Goal: Information Seeking & Learning: Learn about a topic

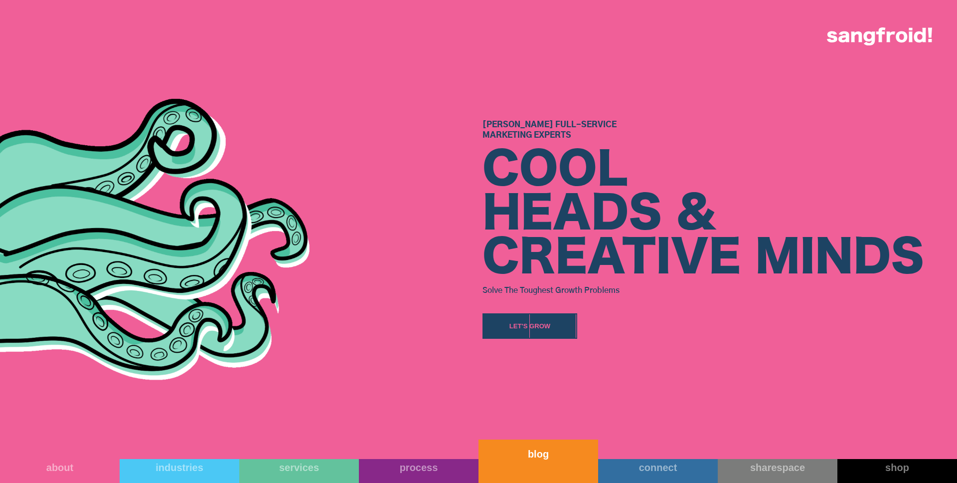
click at [527, 458] on div "blog" at bounding box center [539, 454] width 120 height 12
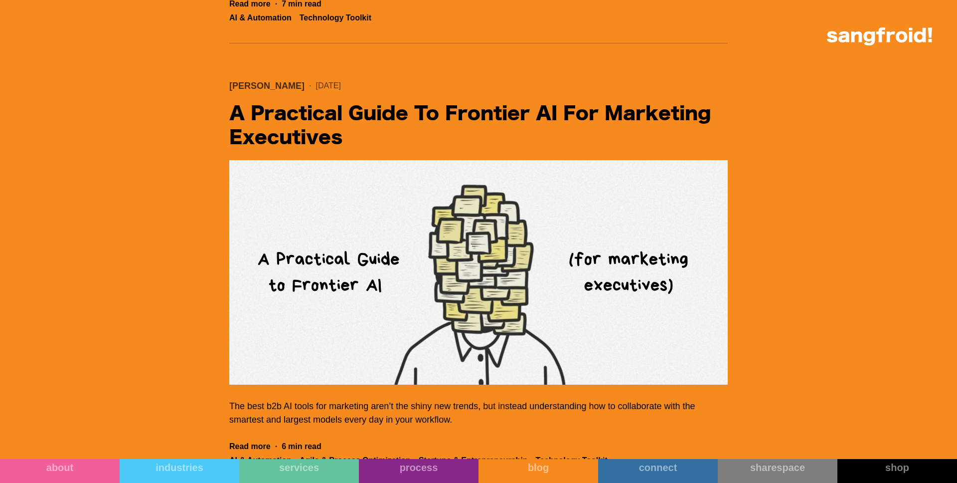
scroll to position [949, 0]
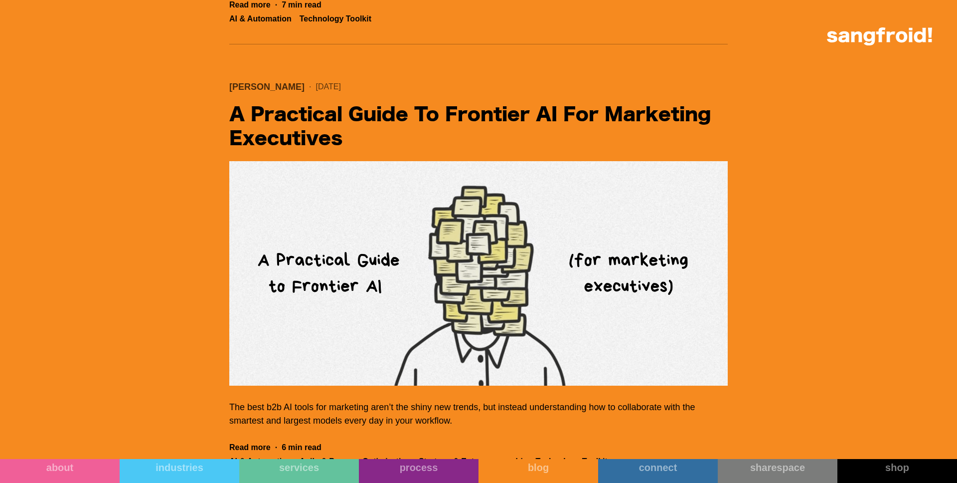
click at [356, 239] on img "Filter 5" at bounding box center [478, 273] width 499 height 224
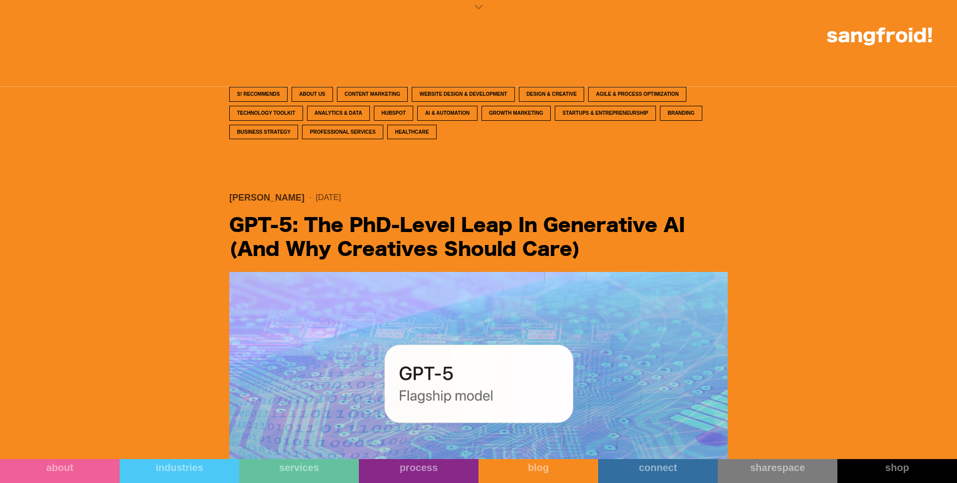
scroll to position [396, 0]
click at [377, 327] on img "Filter 5" at bounding box center [478, 384] width 499 height 224
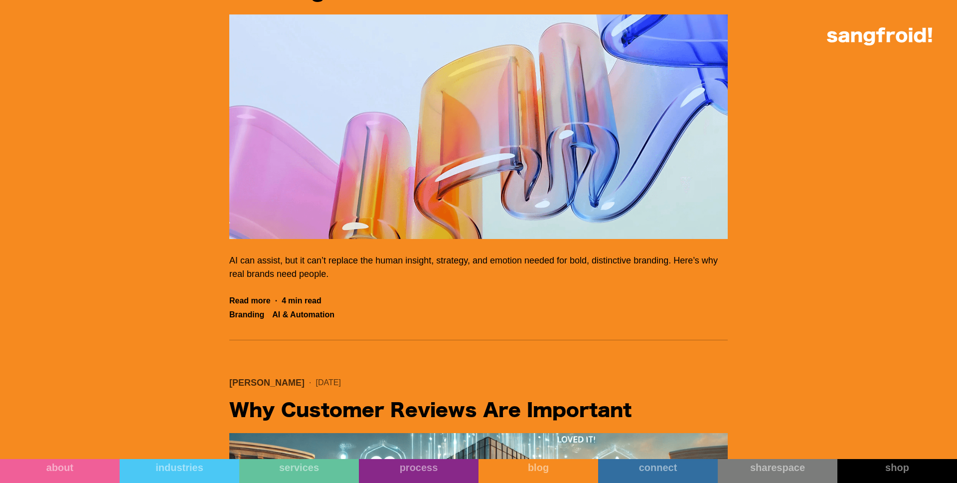
scroll to position [6779, 0]
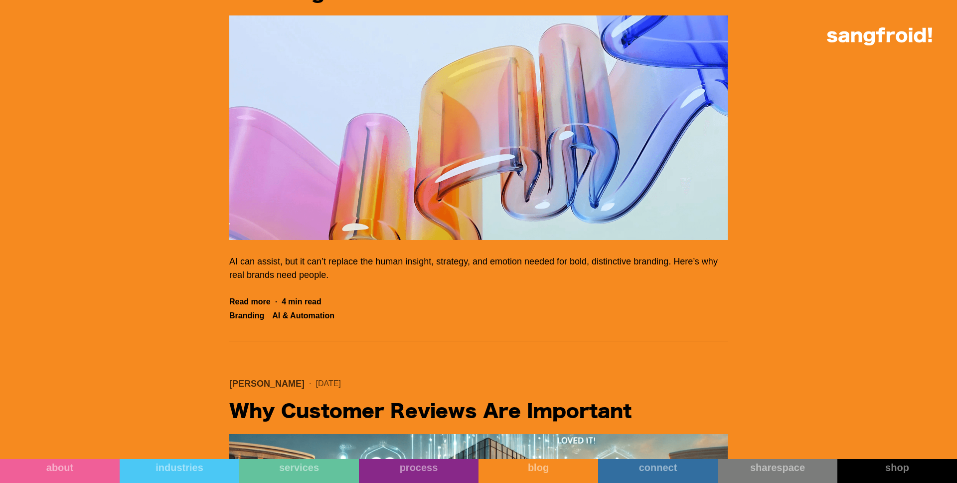
click at [492, 98] on img "Filter 5" at bounding box center [478, 127] width 499 height 224
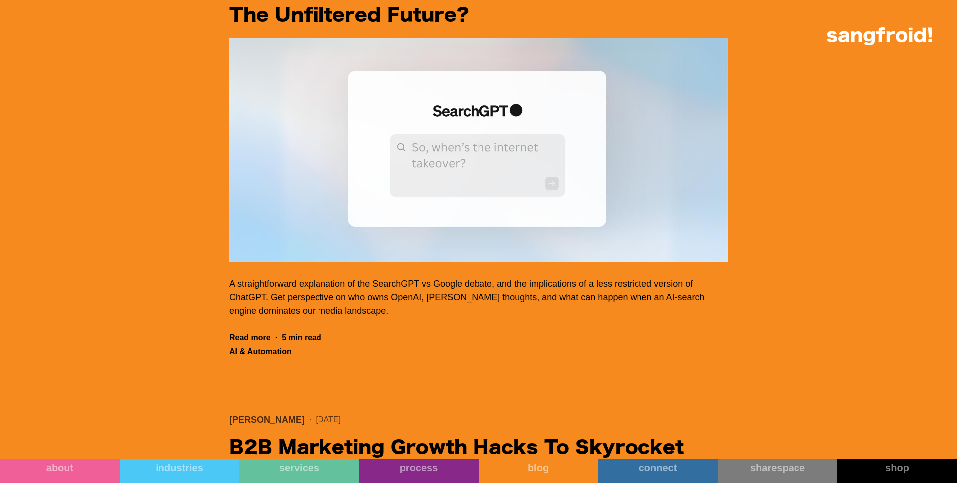
scroll to position [17346, 0]
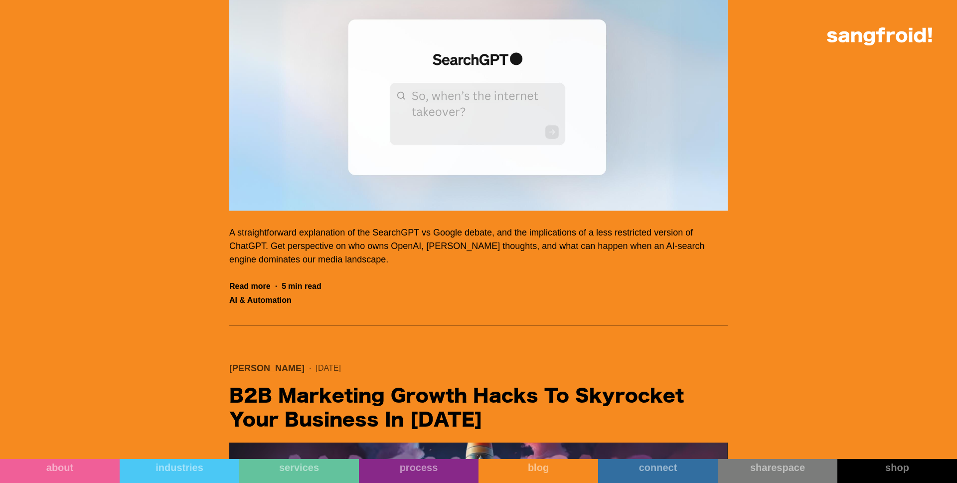
click at [351, 144] on img "Filter 5" at bounding box center [478, 99] width 499 height 224
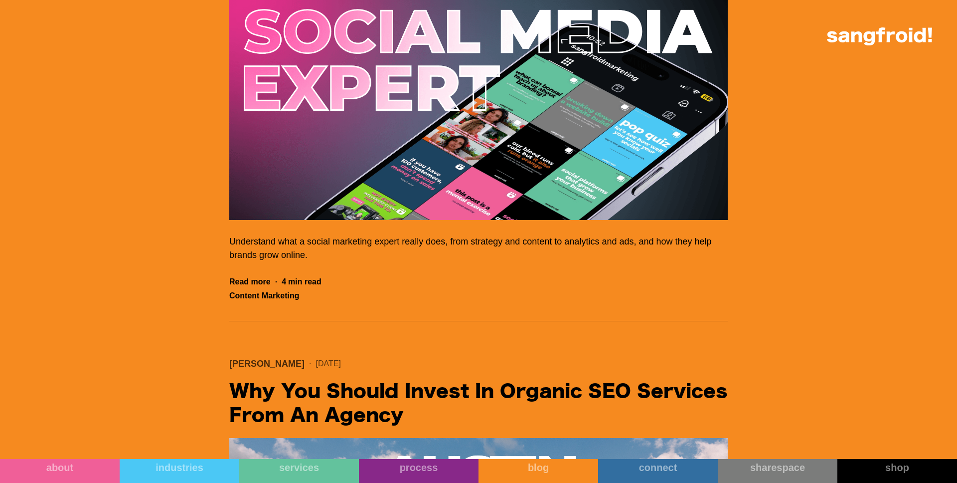
scroll to position [1534, 0]
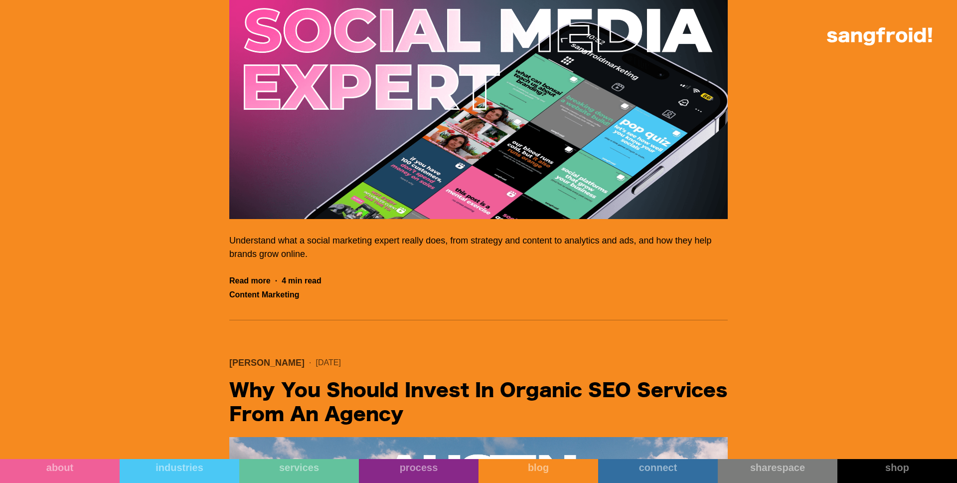
click at [382, 134] on img "Filter 5" at bounding box center [478, 107] width 499 height 224
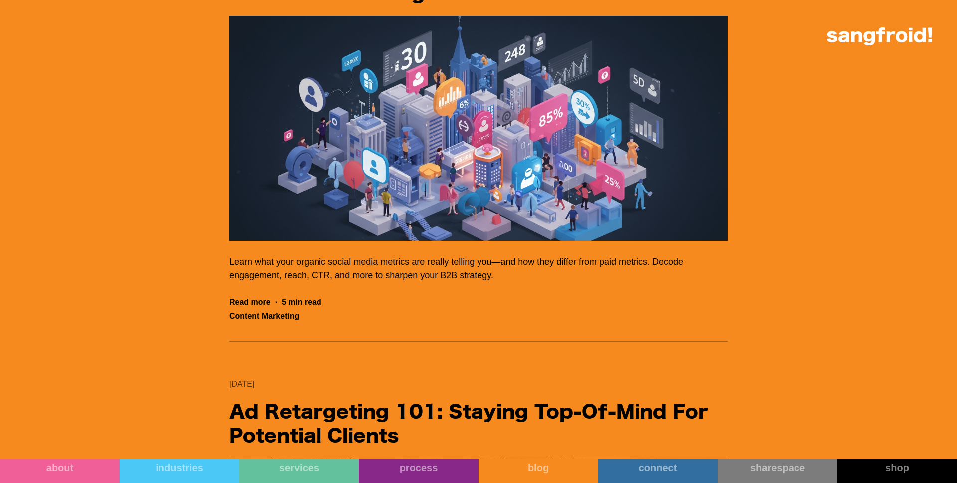
scroll to position [5815, 0]
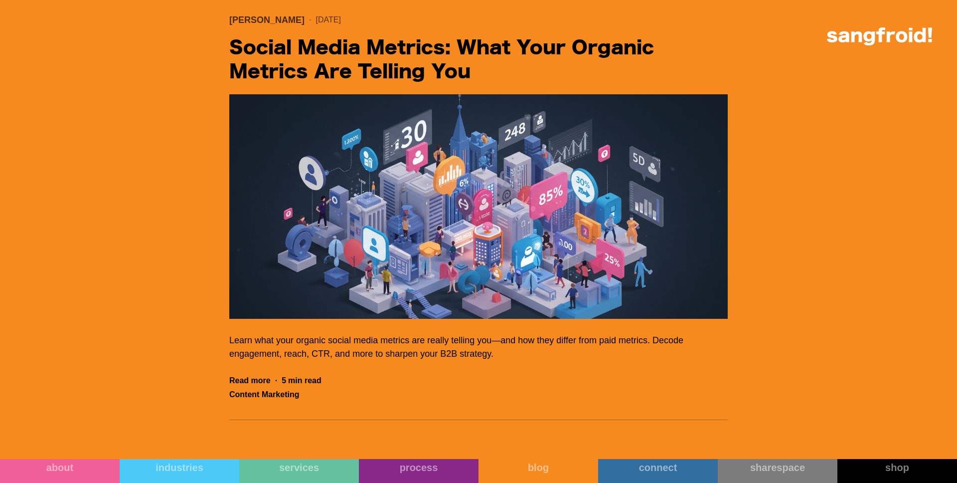
click at [429, 208] on img "Filter 5" at bounding box center [478, 206] width 499 height 224
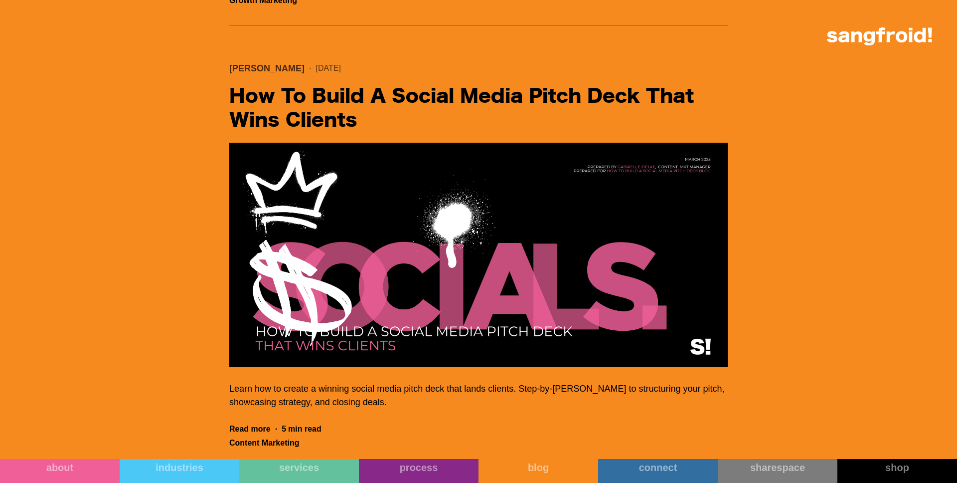
scroll to position [8039, 0]
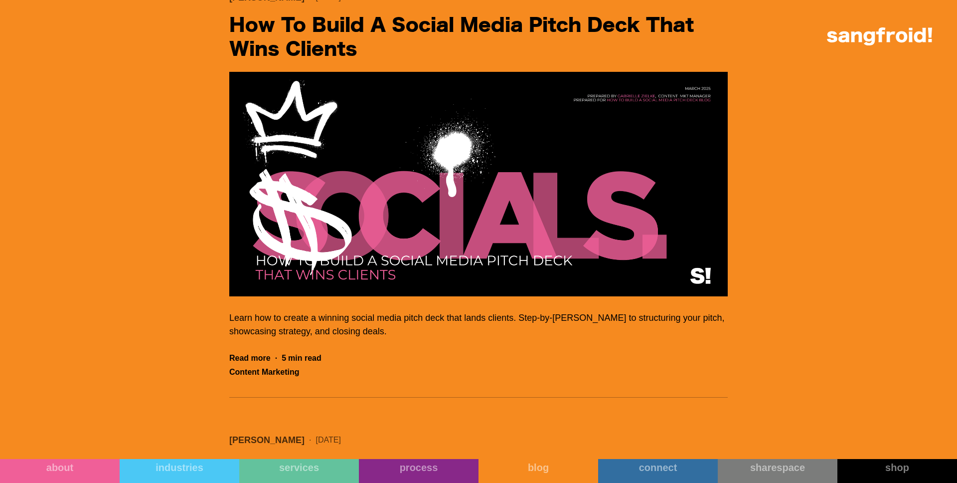
click at [488, 168] on img "Filter 5" at bounding box center [478, 184] width 499 height 224
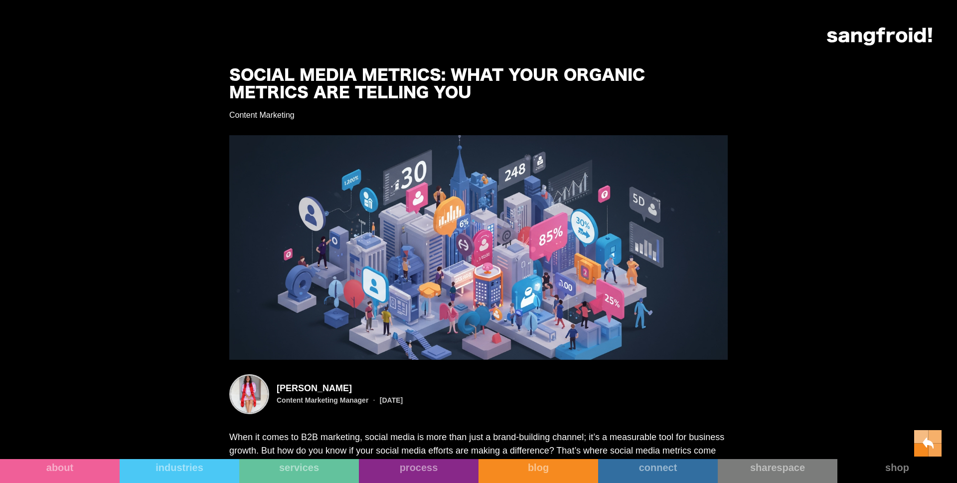
scroll to position [0, 0]
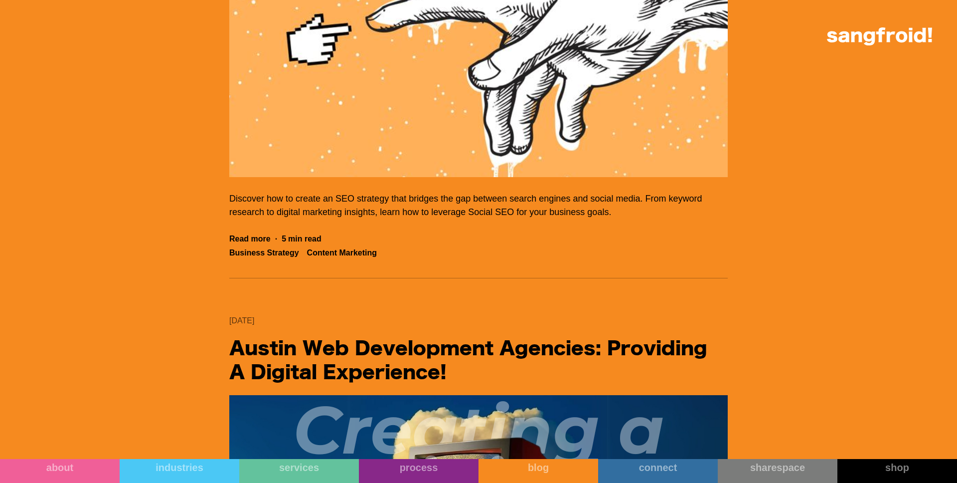
scroll to position [14275, 0]
click at [425, 178] on img "Filter 5" at bounding box center [478, 65] width 499 height 224
click at [362, 173] on img "Filter 5" at bounding box center [478, 65] width 499 height 224
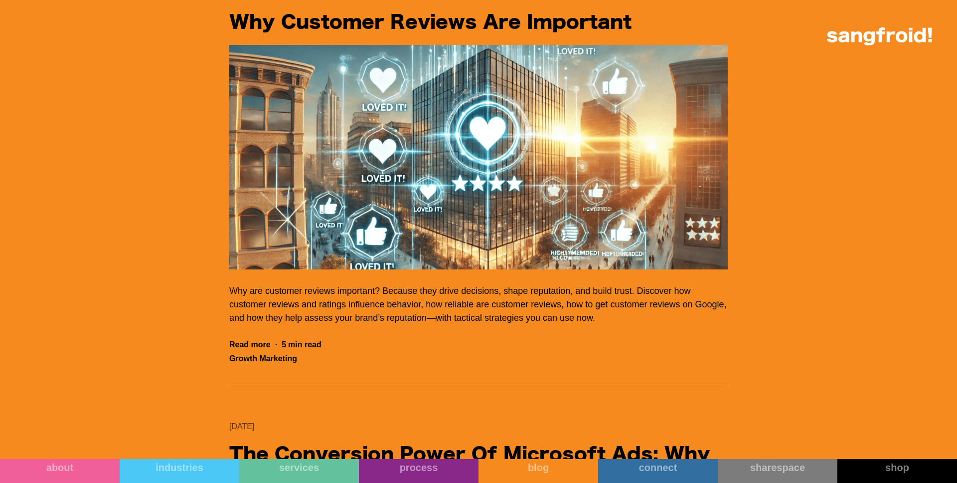
scroll to position [7099, 0]
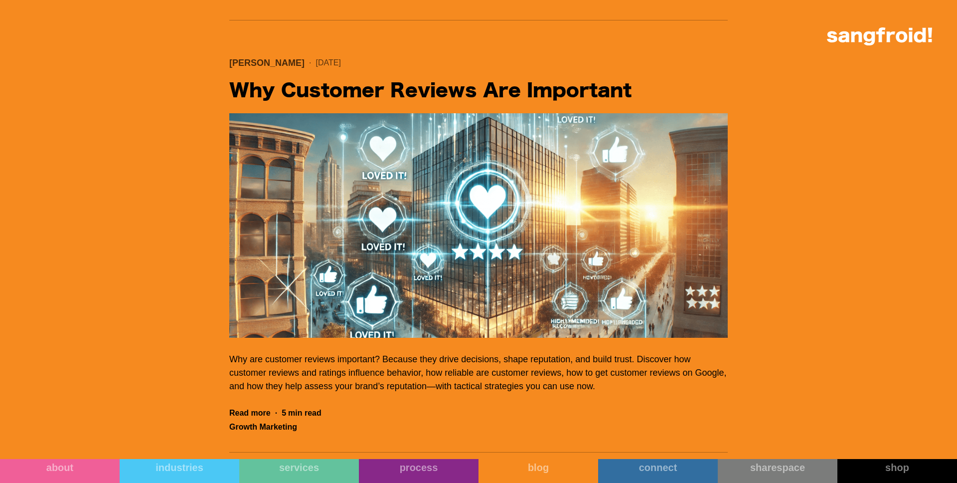
click at [481, 192] on img "Filter 5" at bounding box center [478, 225] width 499 height 224
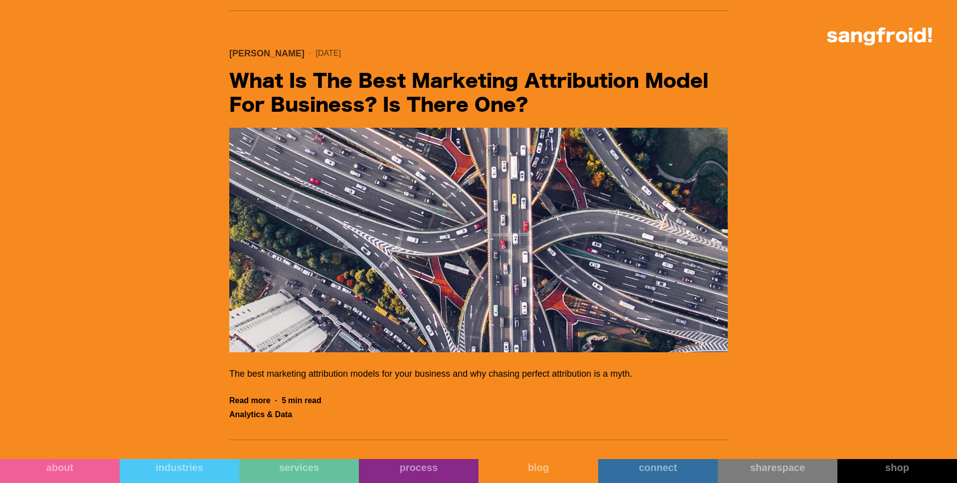
scroll to position [12386, 0]
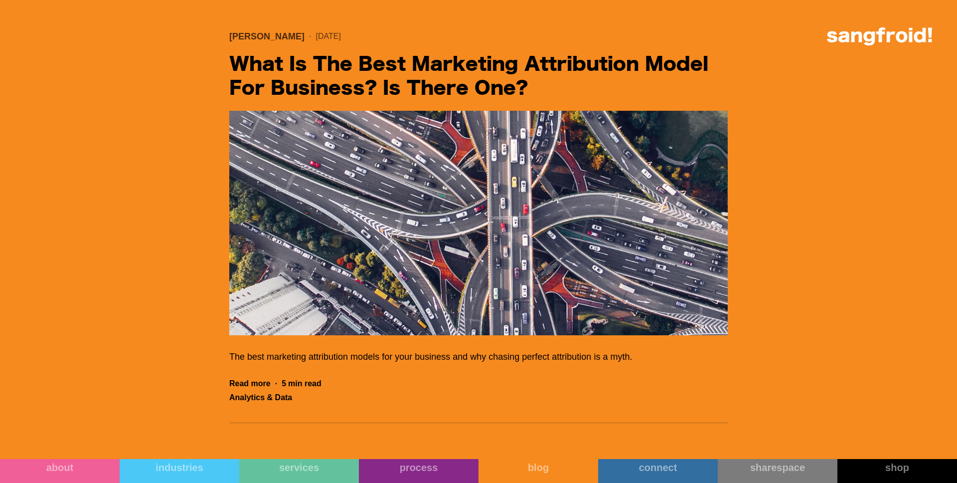
click at [475, 254] on img "Filter 5" at bounding box center [478, 223] width 499 height 224
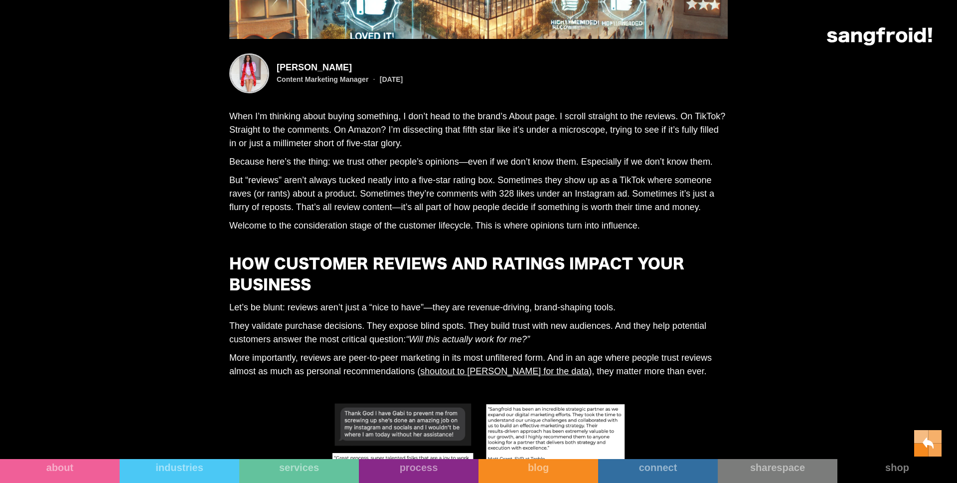
scroll to position [951, 0]
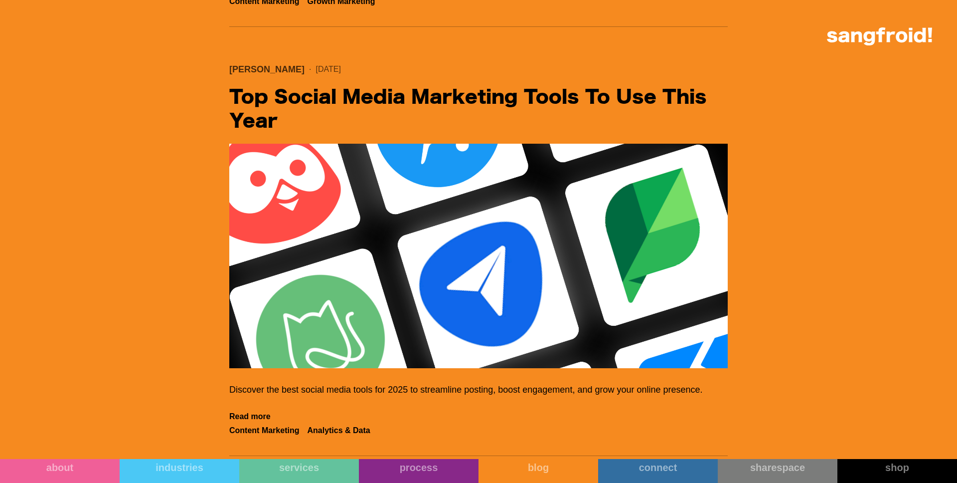
scroll to position [2285, 0]
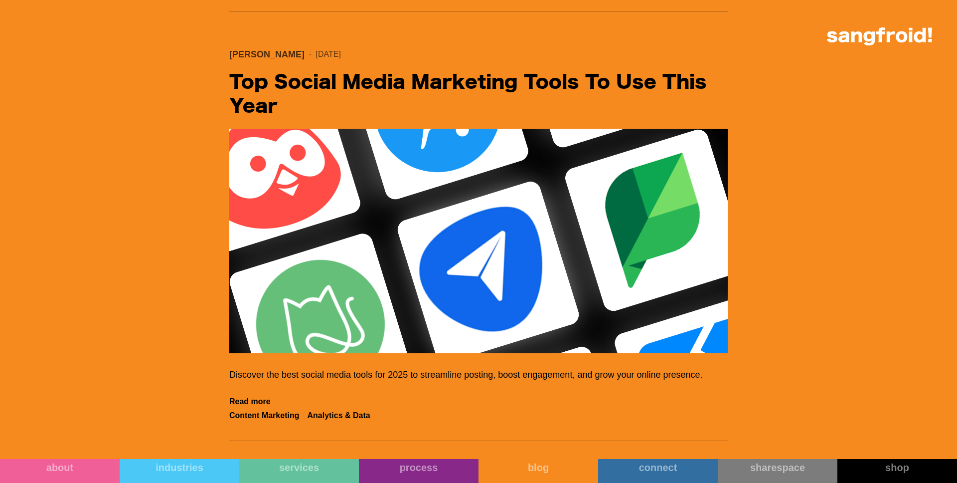
click at [451, 248] on img "Filter 5" at bounding box center [478, 241] width 499 height 224
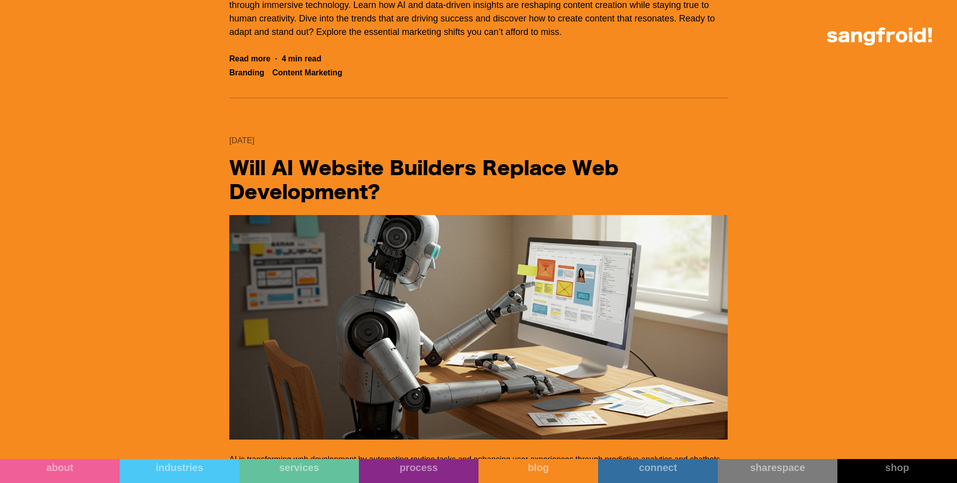
scroll to position [4991, 0]
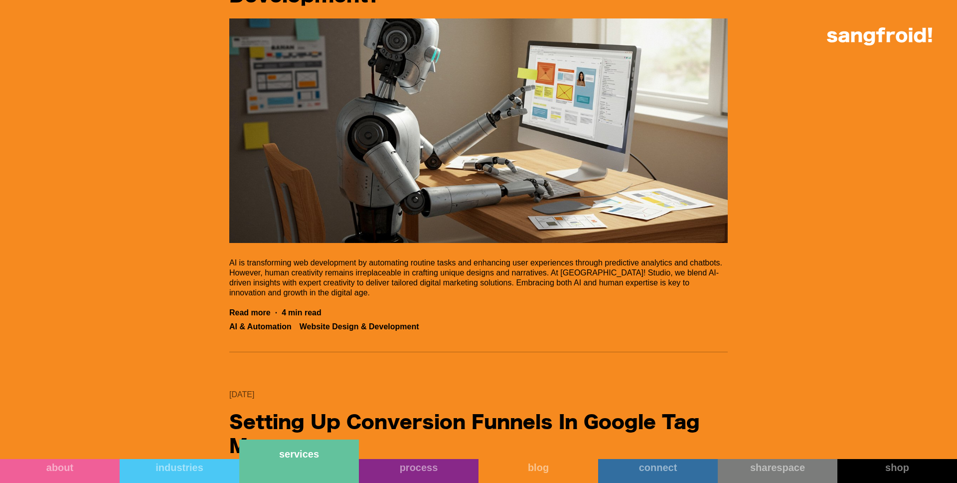
click at [314, 468] on link "services" at bounding box center [299, 460] width 120 height 43
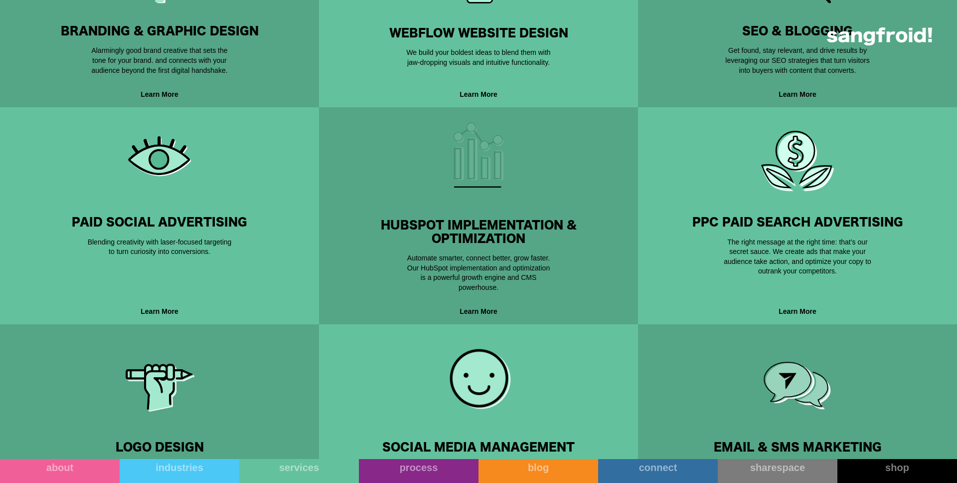
scroll to position [615, 0]
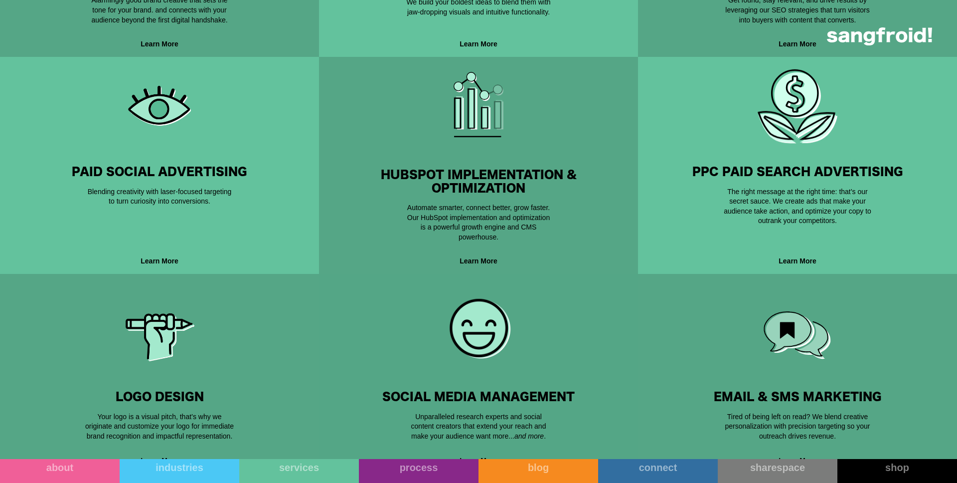
click at [397, 358] on div "Social Media Management Be Social, Be Seen, Be Successful Unparalleled research…" at bounding box center [478, 373] width 287 height 167
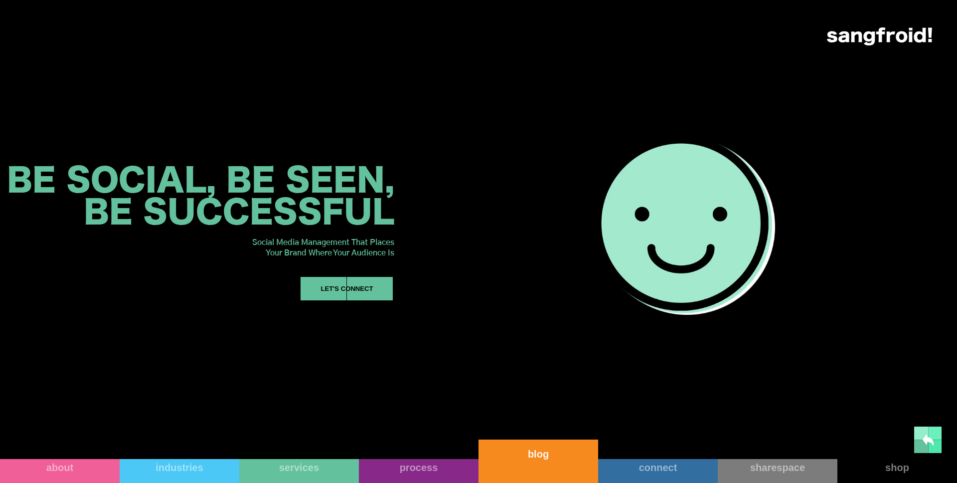
click at [548, 464] on link "blog" at bounding box center [539, 460] width 120 height 43
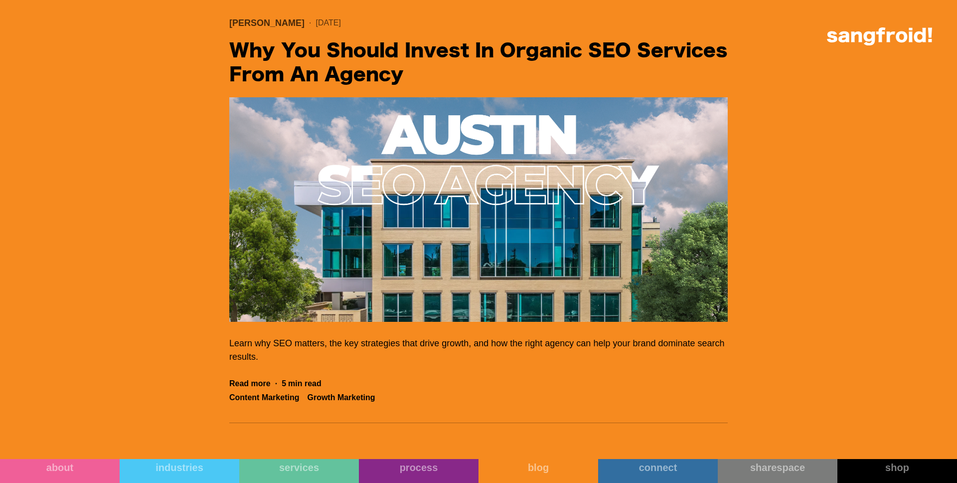
scroll to position [1874, 0]
click at [535, 237] on img "Filter 5" at bounding box center [478, 209] width 499 height 224
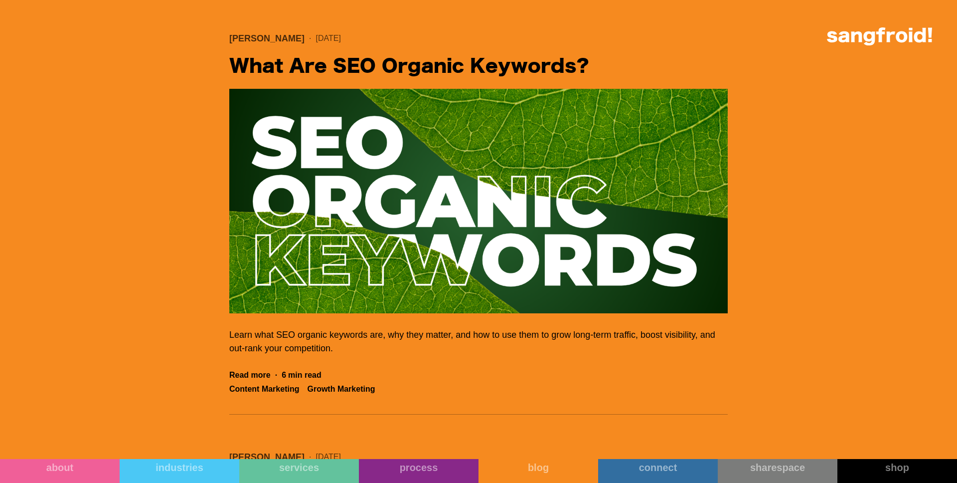
scroll to position [2713, 0]
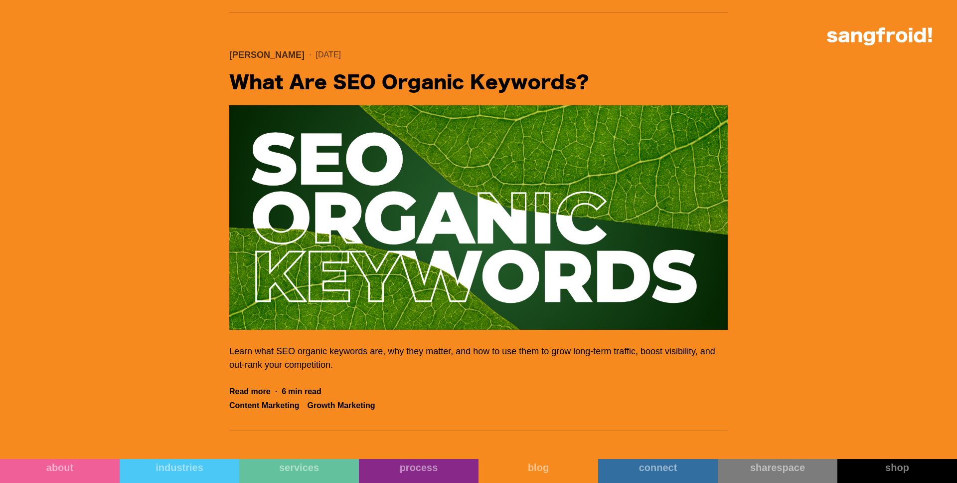
click at [558, 178] on img "Filter 5" at bounding box center [478, 217] width 499 height 224
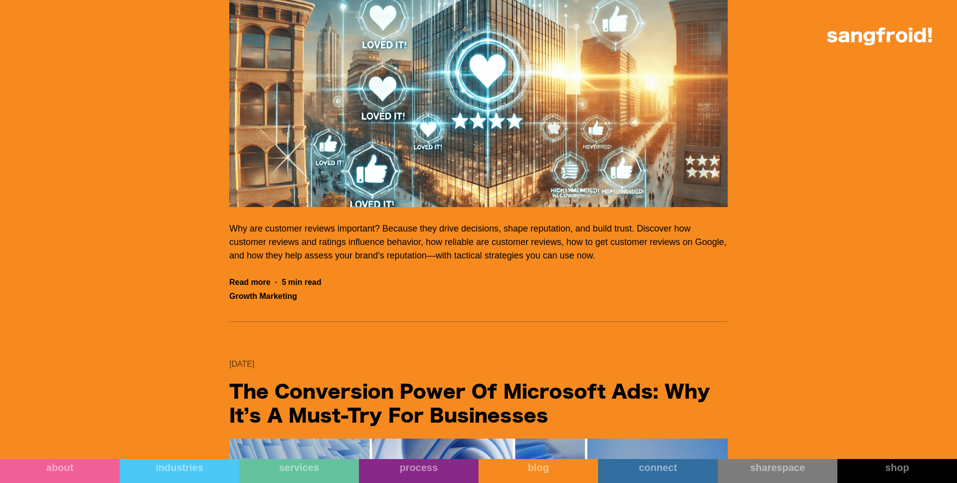
scroll to position [7233, 0]
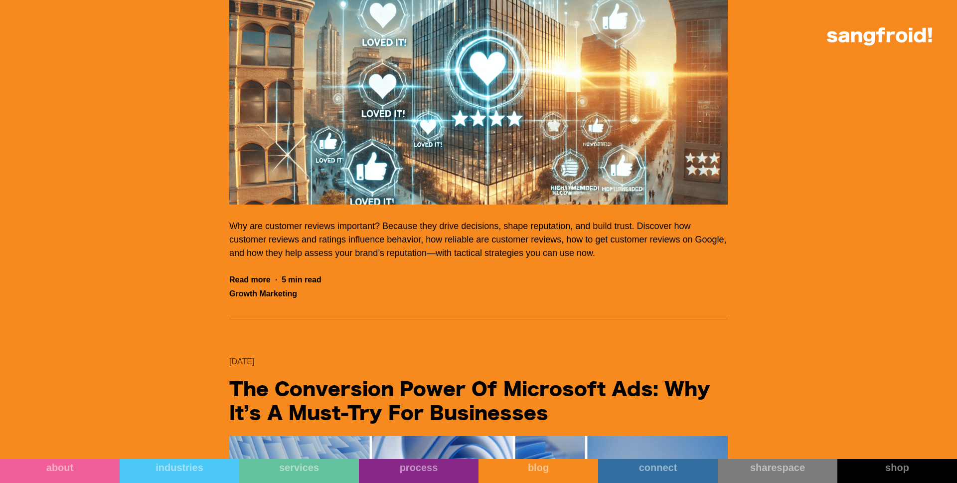
click at [430, 181] on img "Filter 5" at bounding box center [478, 92] width 499 height 224
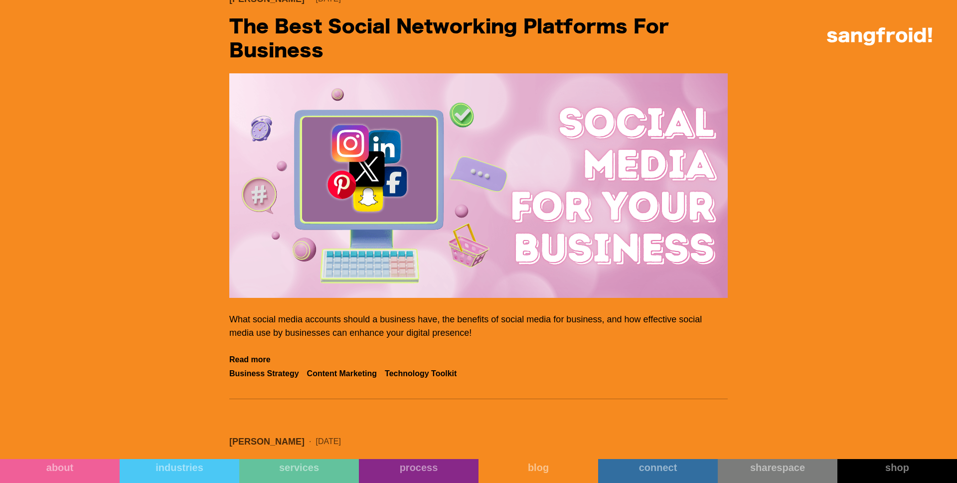
scroll to position [4003, 0]
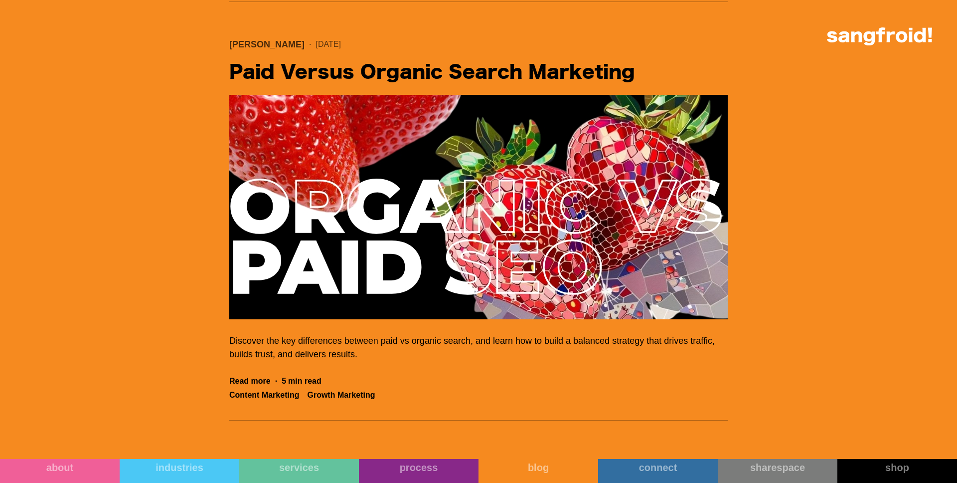
click at [402, 221] on img "Filter 5" at bounding box center [478, 207] width 499 height 224
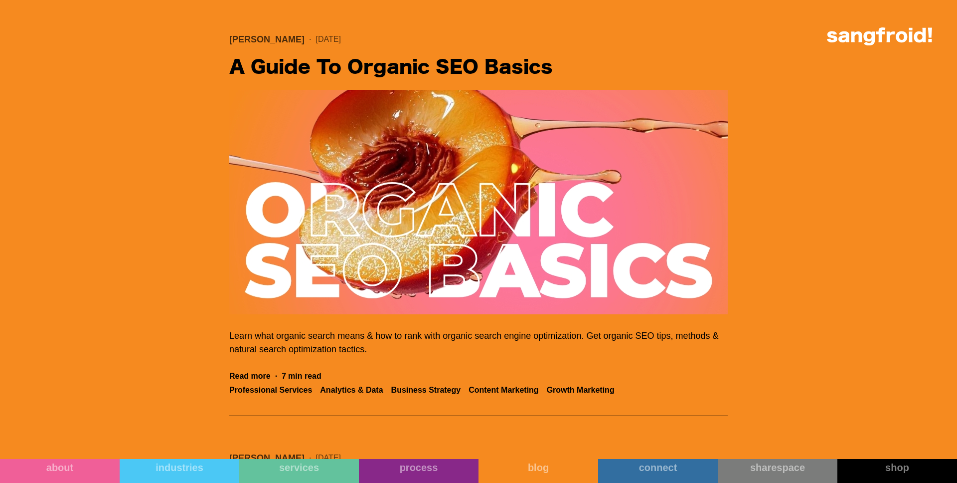
scroll to position [2980, 0]
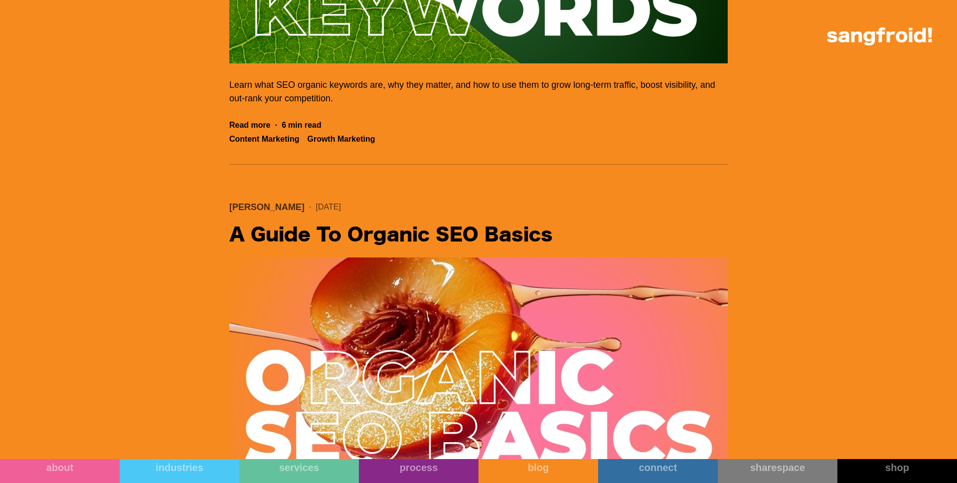
click at [381, 331] on img "Filter 5" at bounding box center [478, 369] width 499 height 224
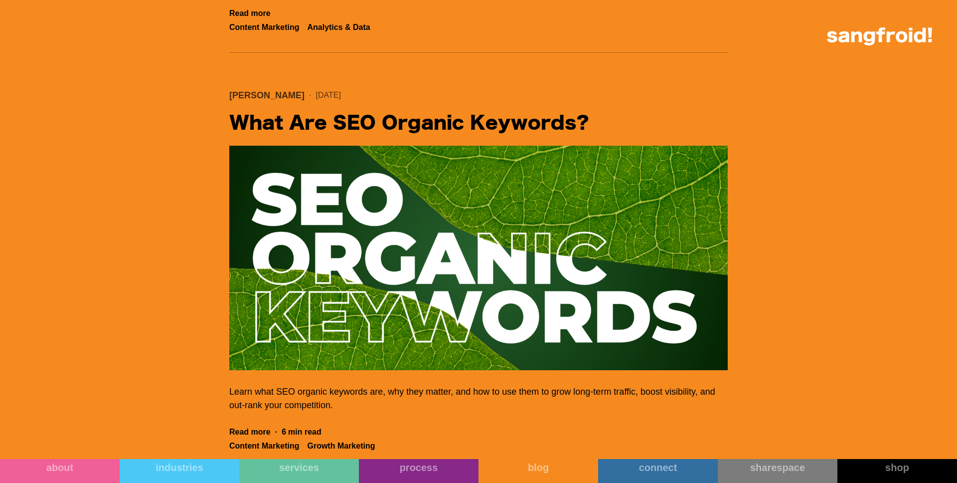
scroll to position [2666, 0]
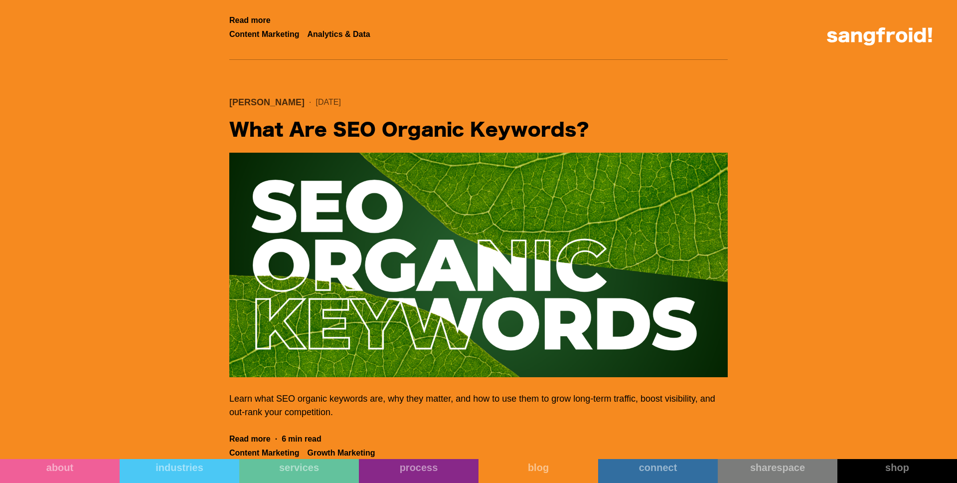
click at [501, 249] on img "Filter 5" at bounding box center [478, 265] width 499 height 224
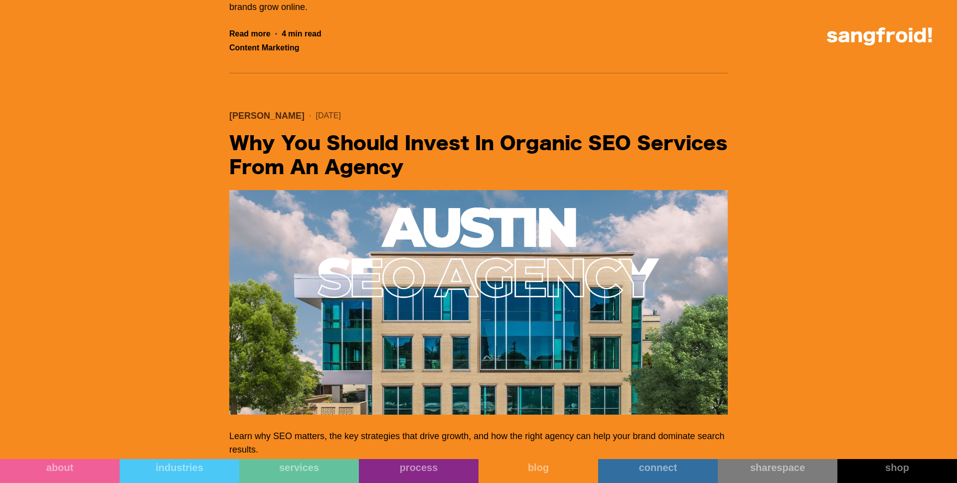
scroll to position [1759, 0]
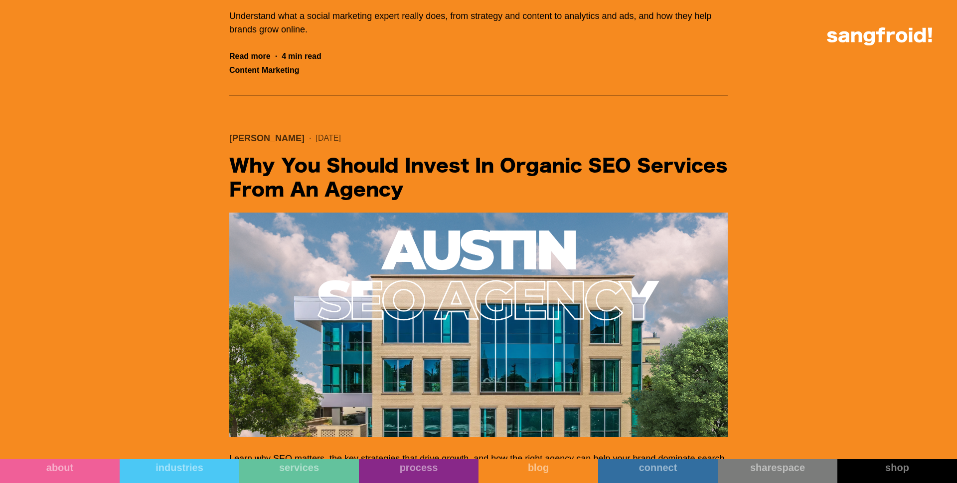
click at [331, 262] on img "Filter 5" at bounding box center [478, 324] width 499 height 224
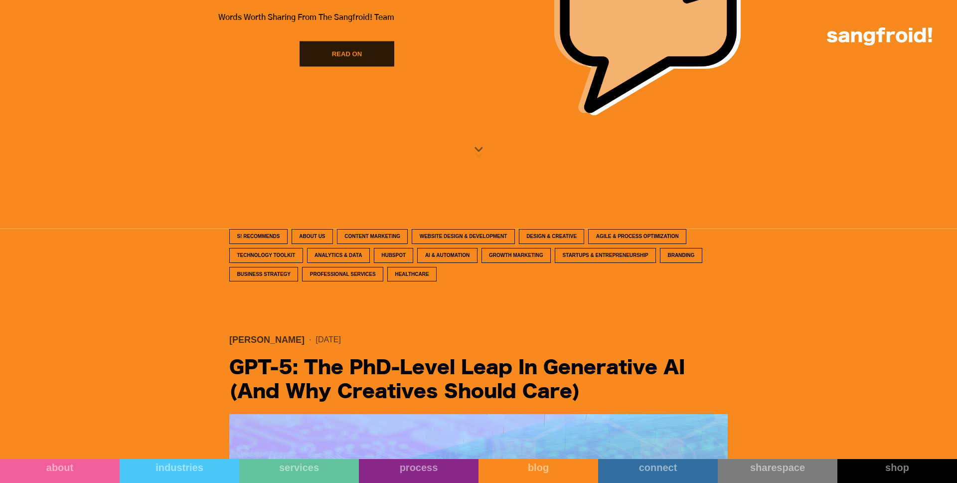
scroll to position [313, 0]
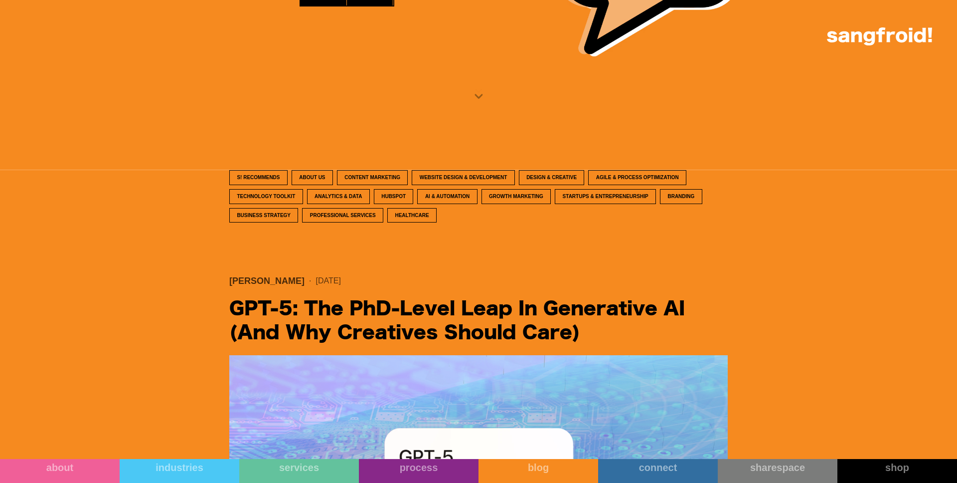
click at [544, 195] on div "Growth Marketing" at bounding box center [516, 195] width 54 height 7
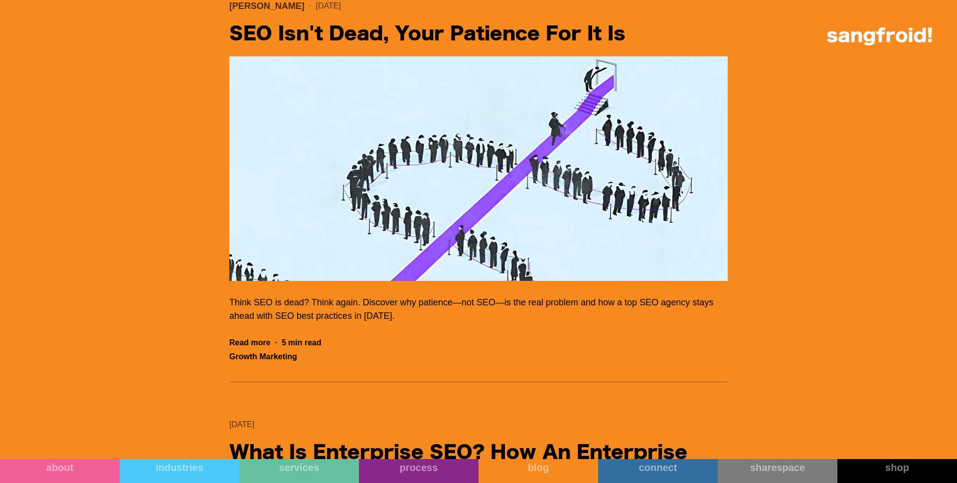
scroll to position [4514, 0]
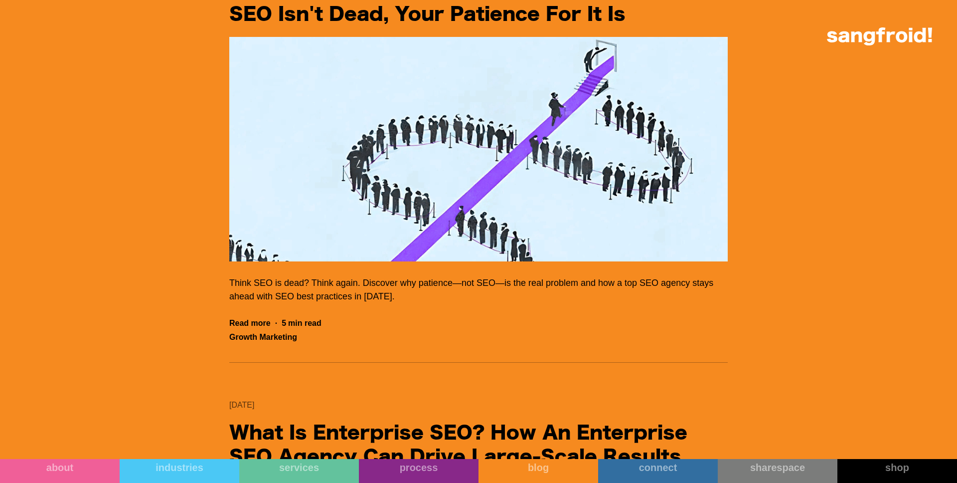
click at [560, 132] on img "Filter 5" at bounding box center [478, 149] width 499 height 224
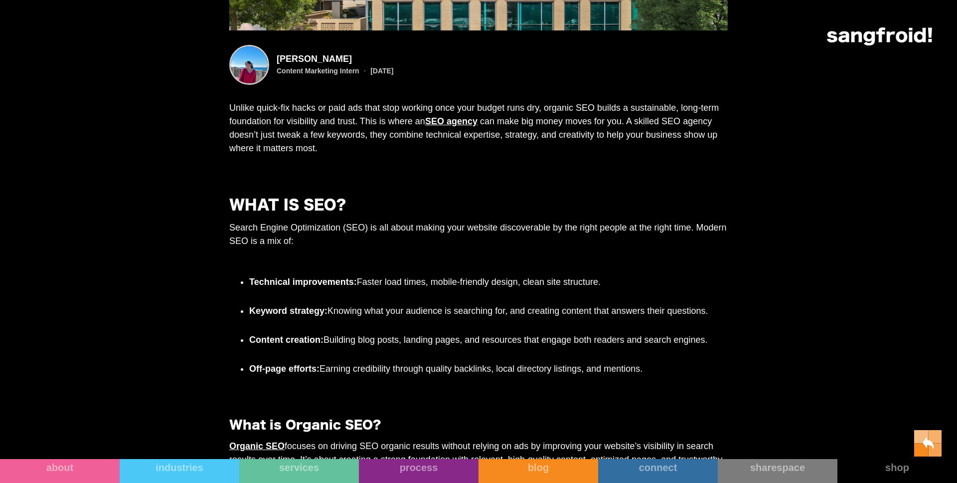
scroll to position [502, 0]
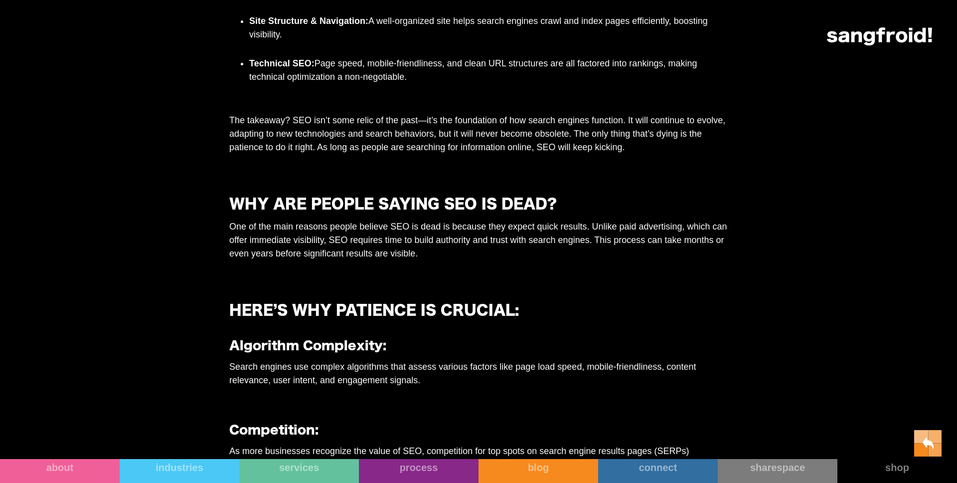
scroll to position [1281, 0]
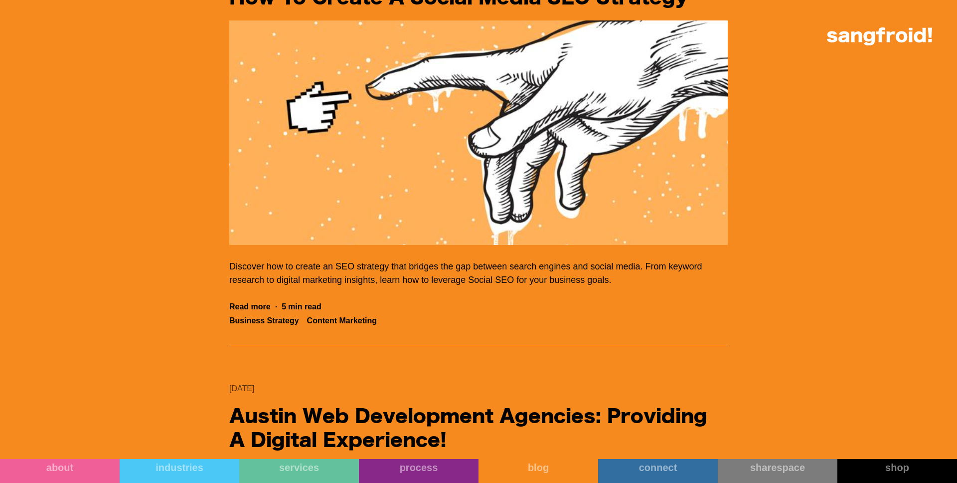
scroll to position [14199, 0]
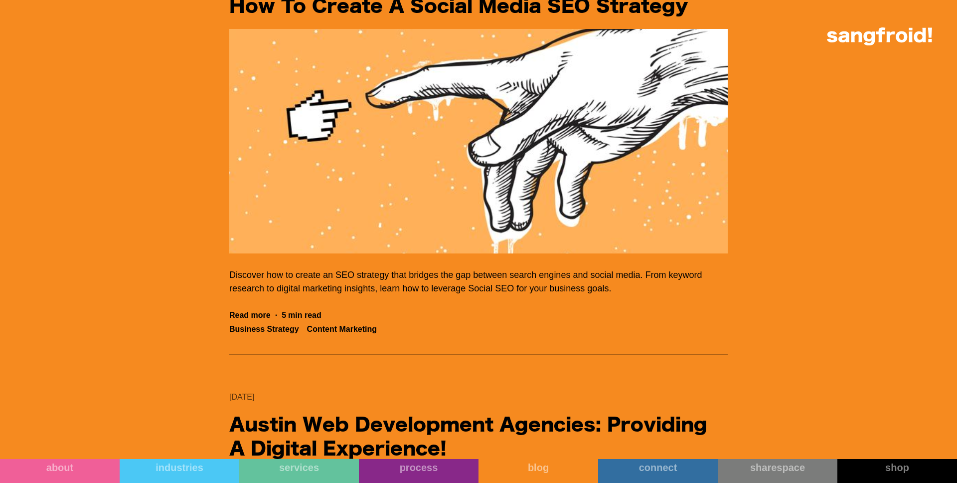
click at [422, 233] on img "Filter 5" at bounding box center [478, 141] width 499 height 224
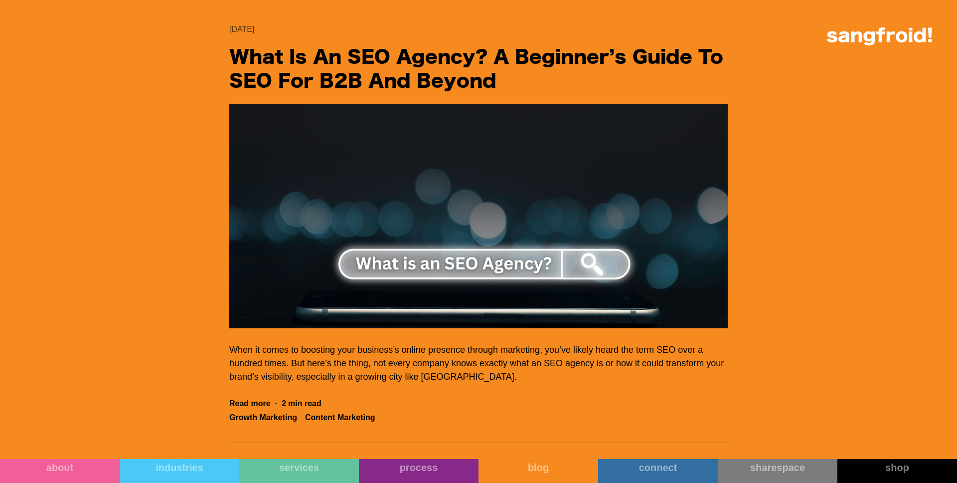
scroll to position [15076, 0]
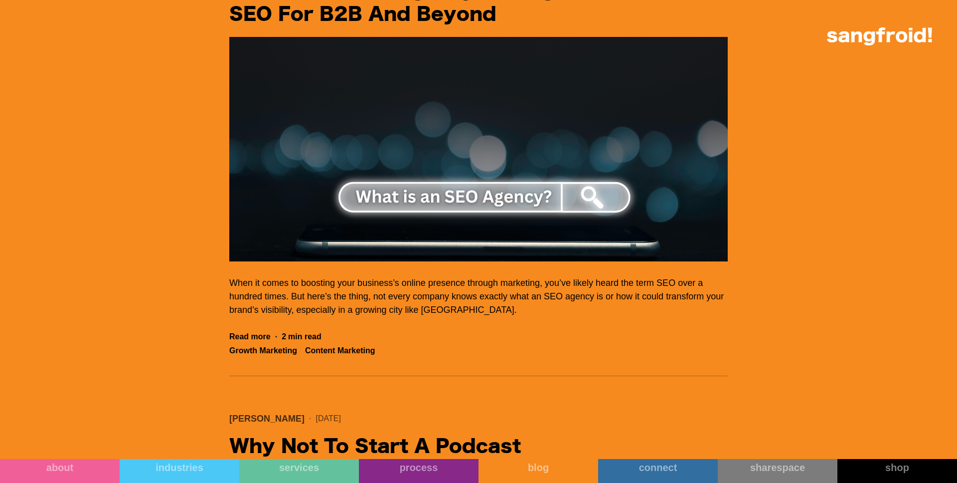
click at [473, 151] on img "Filter 5" at bounding box center [478, 149] width 499 height 224
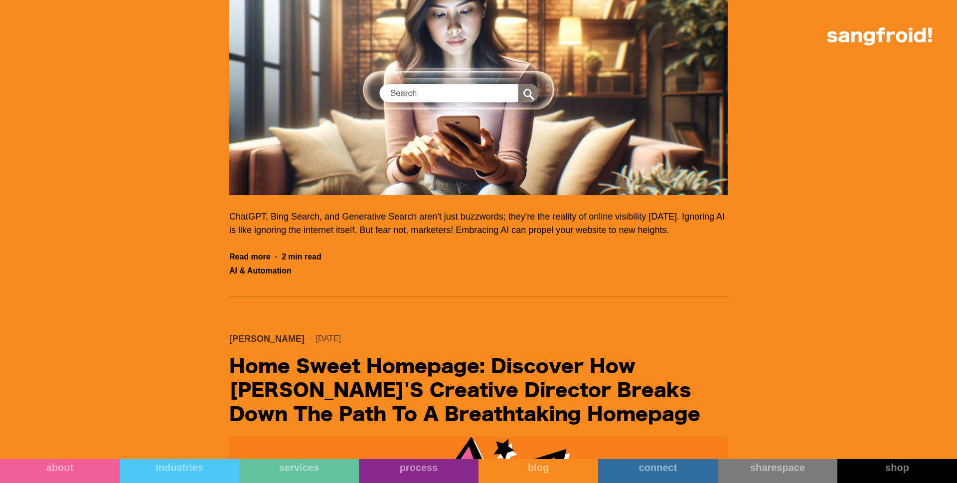
scroll to position [19991, 0]
click at [355, 146] on img "Filter 5" at bounding box center [478, 83] width 499 height 224
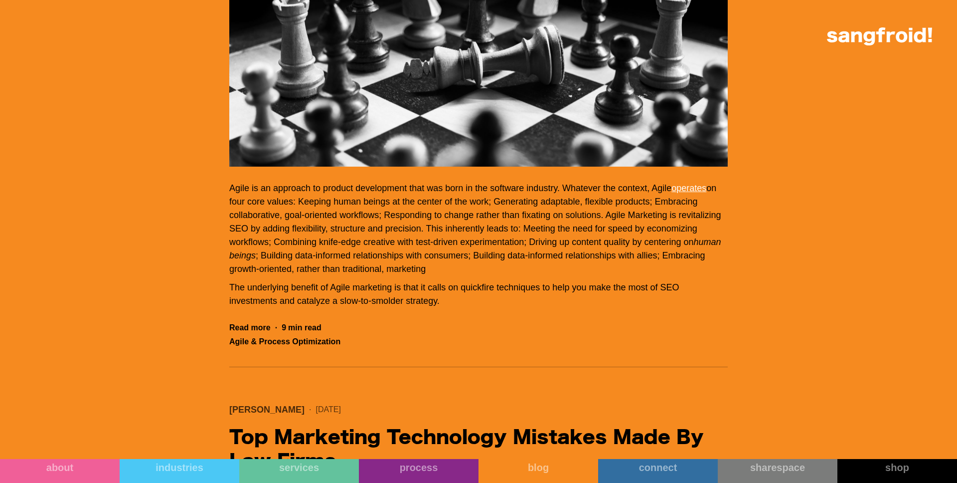
scroll to position [26492, 0]
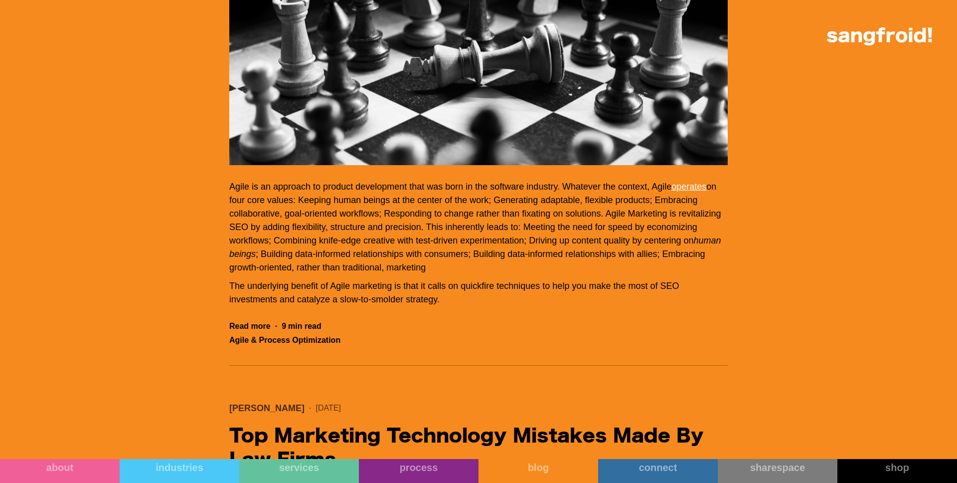
click at [415, 165] on img "Filter 5" at bounding box center [478, 53] width 499 height 224
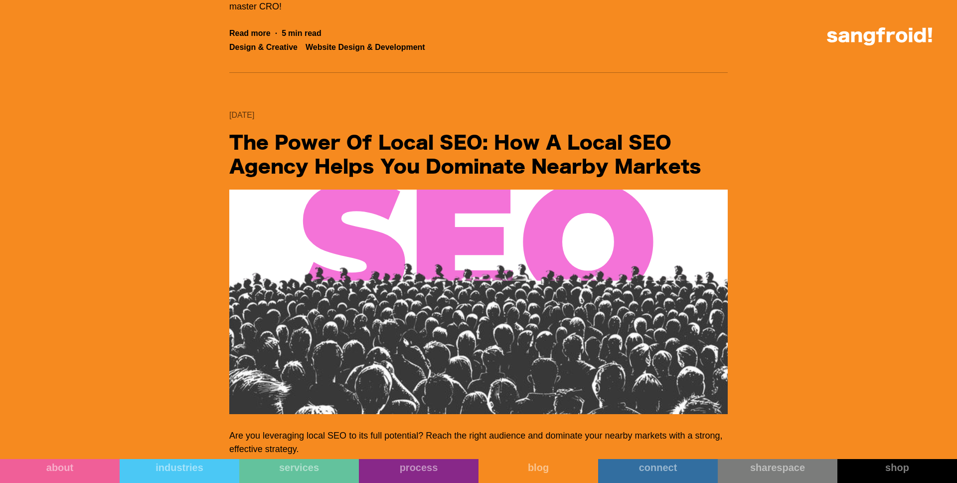
scroll to position [13178, 0]
click at [327, 307] on img "Filter 5" at bounding box center [478, 302] width 499 height 224
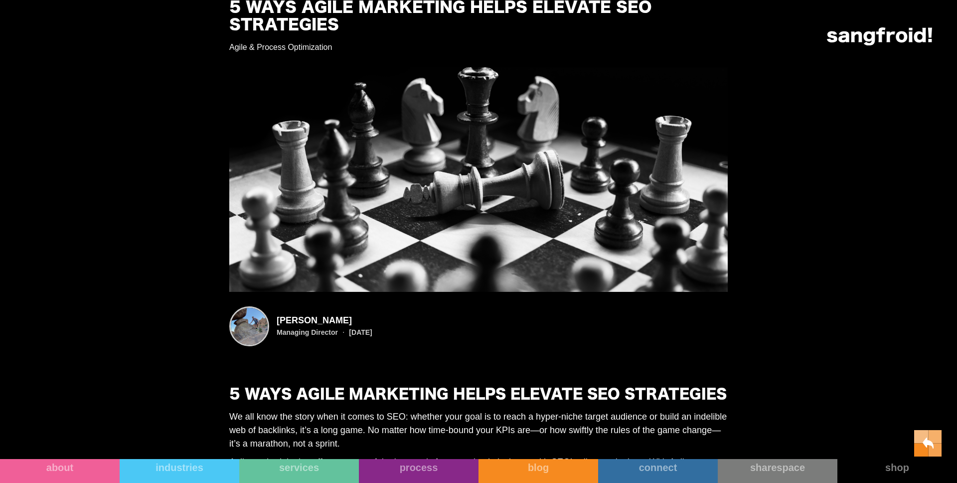
scroll to position [72, 0]
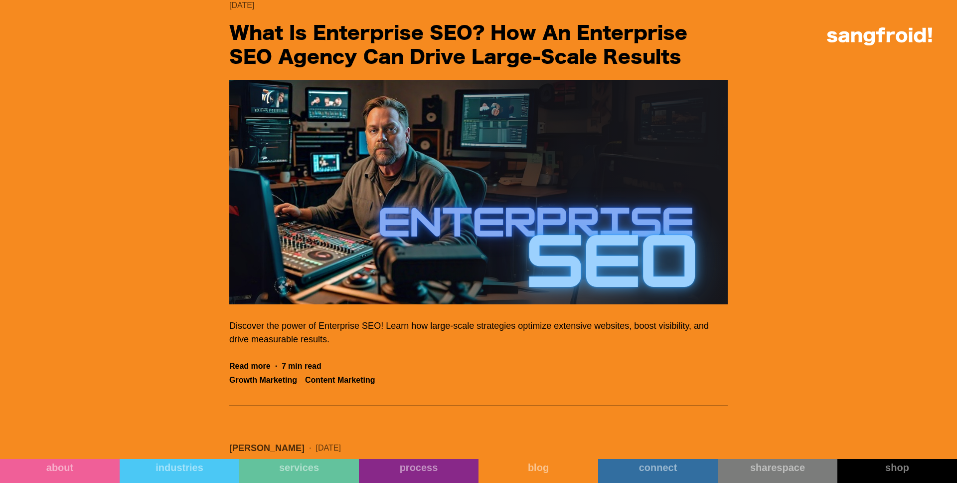
scroll to position [10658, 0]
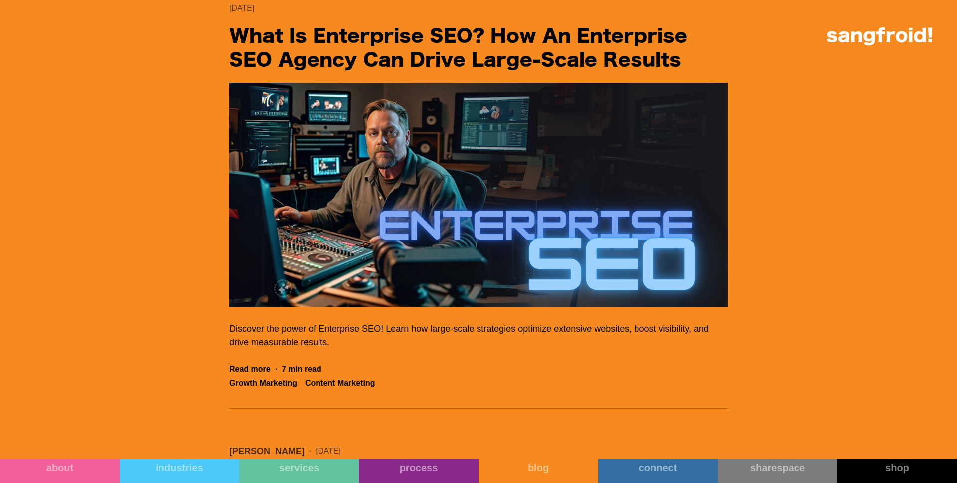
click at [418, 211] on img "Filter 5" at bounding box center [478, 195] width 499 height 224
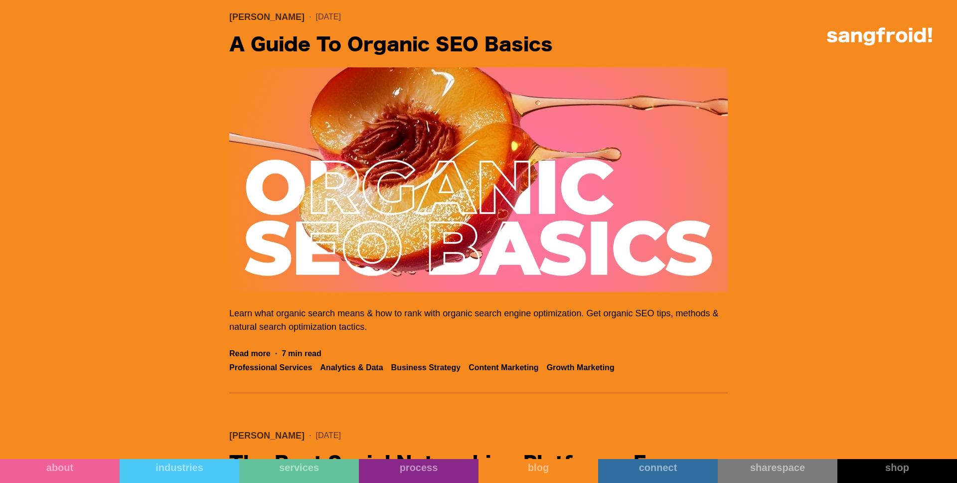
scroll to position [3173, 0]
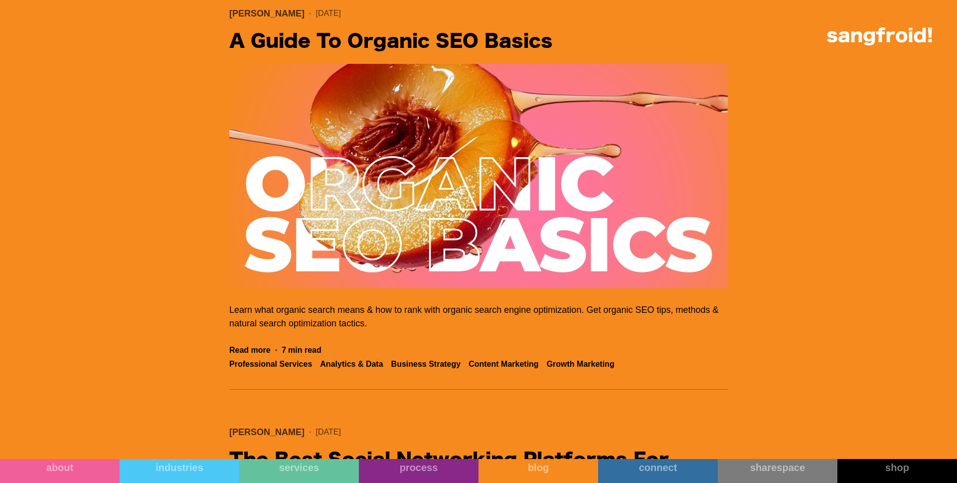
click at [309, 206] on img "Filter 5" at bounding box center [478, 176] width 499 height 224
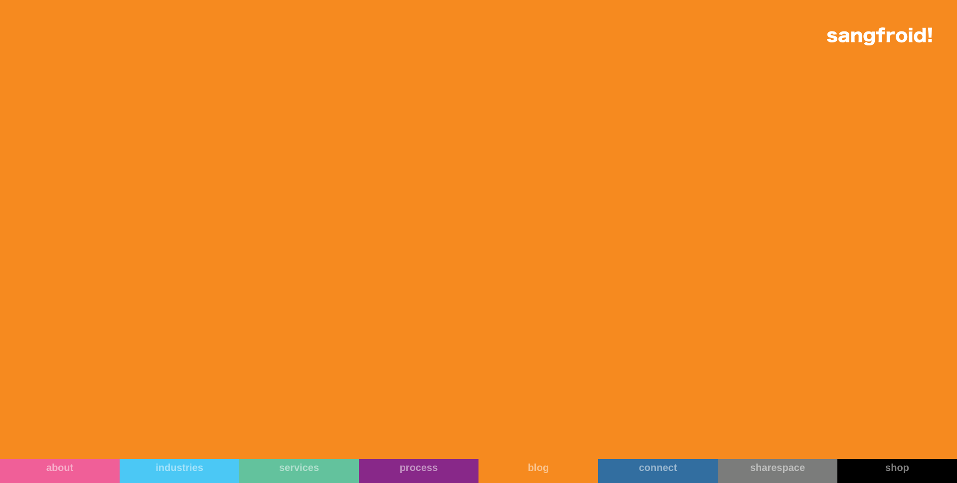
scroll to position [10687, 0]
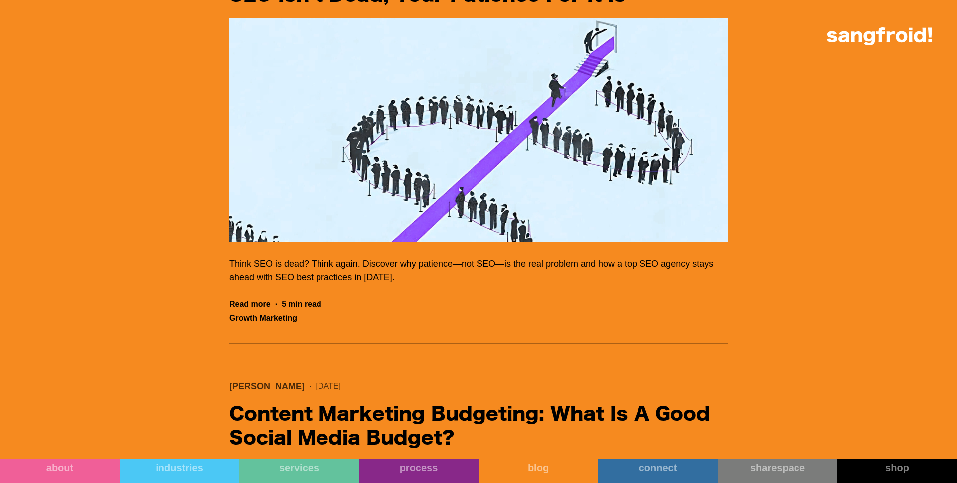
scroll to position [9811, 0]
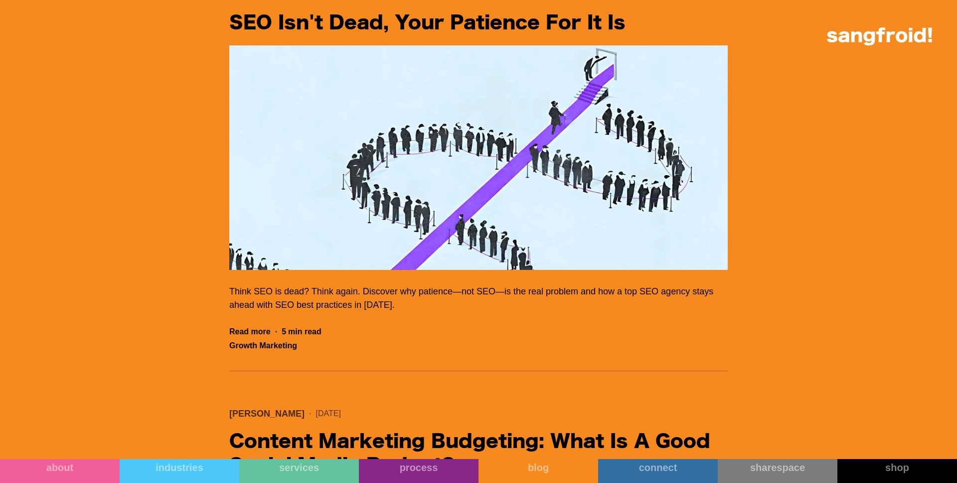
click at [332, 202] on img "Filter 5" at bounding box center [478, 157] width 499 height 224
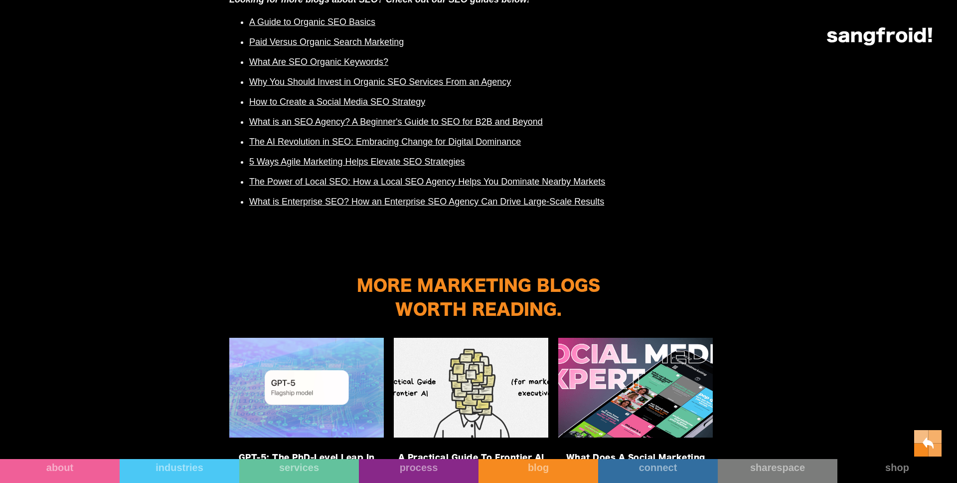
scroll to position [3766, 0]
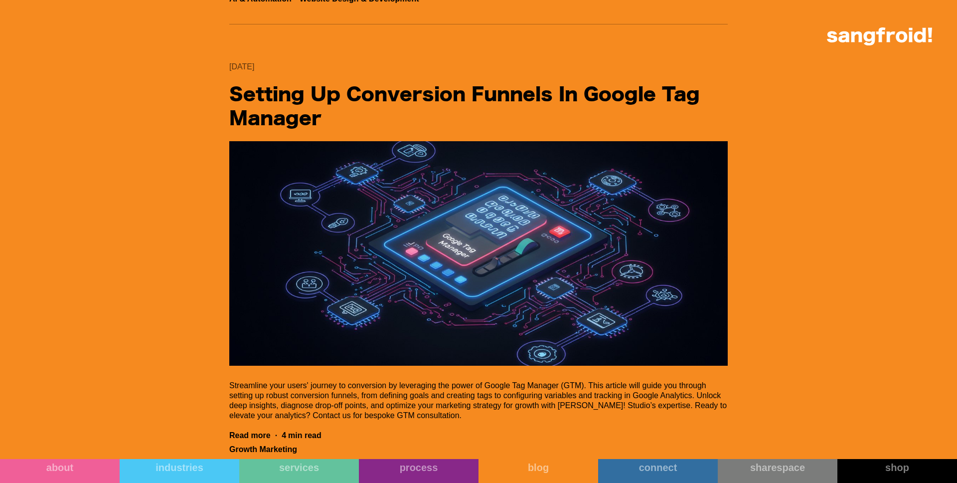
scroll to position [5315, 0]
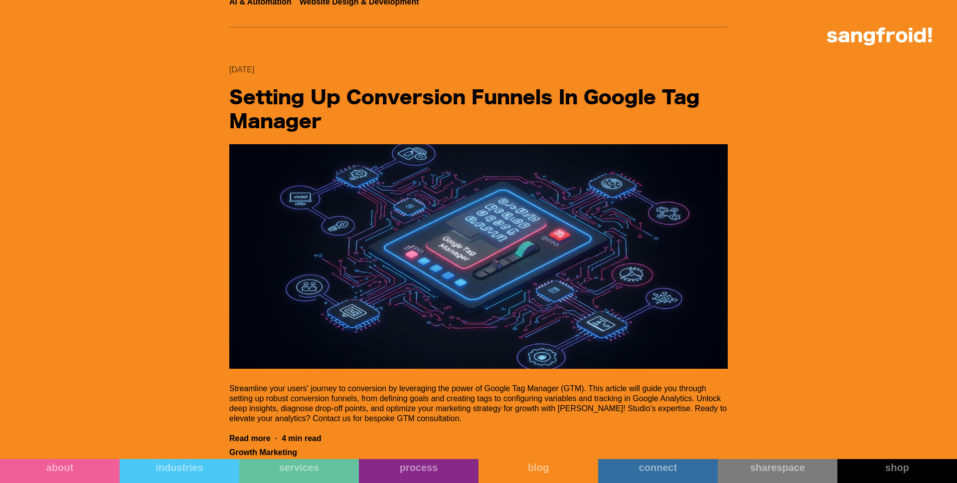
click at [428, 285] on img "Filter 5" at bounding box center [478, 256] width 499 height 224
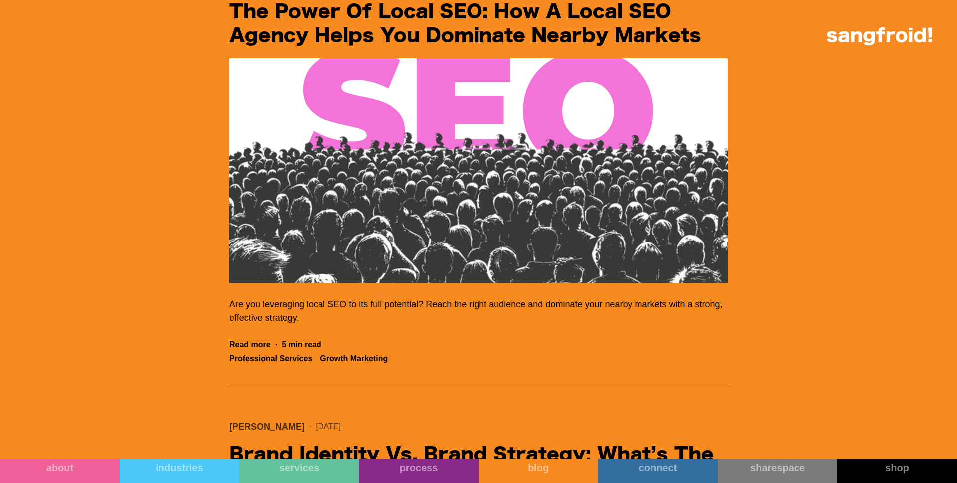
scroll to position [13303, 0]
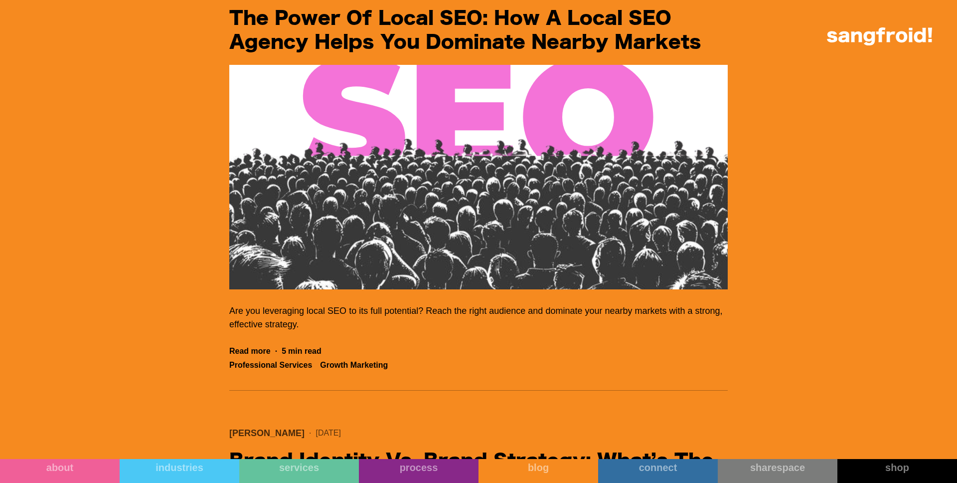
click at [408, 264] on img "Filter 5" at bounding box center [478, 177] width 499 height 224
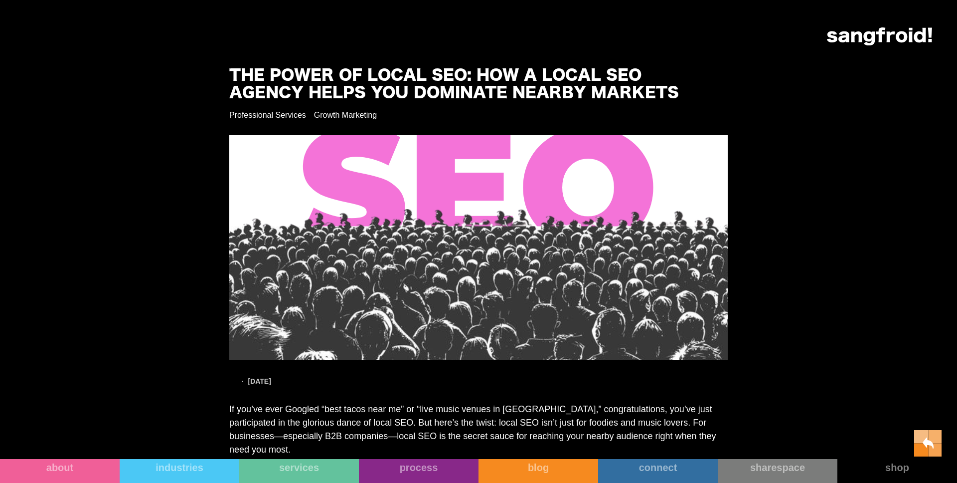
scroll to position [7, 0]
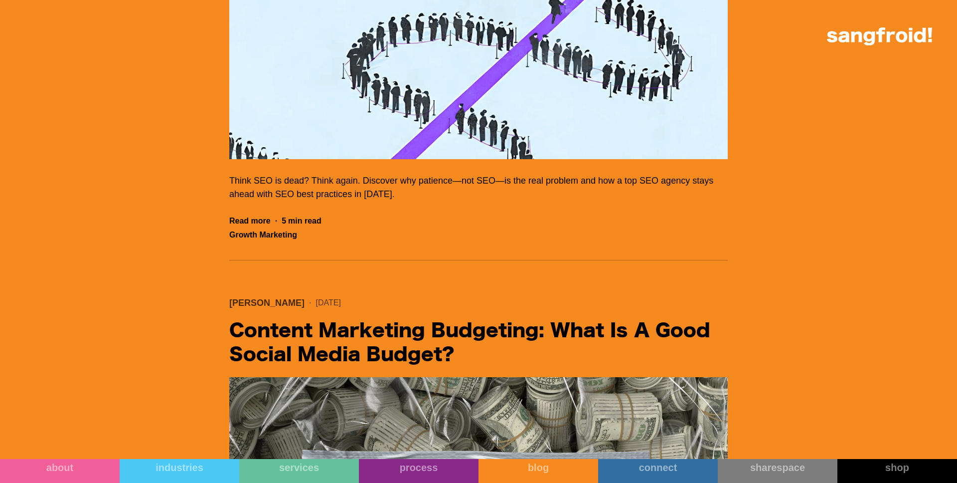
scroll to position [9731, 0]
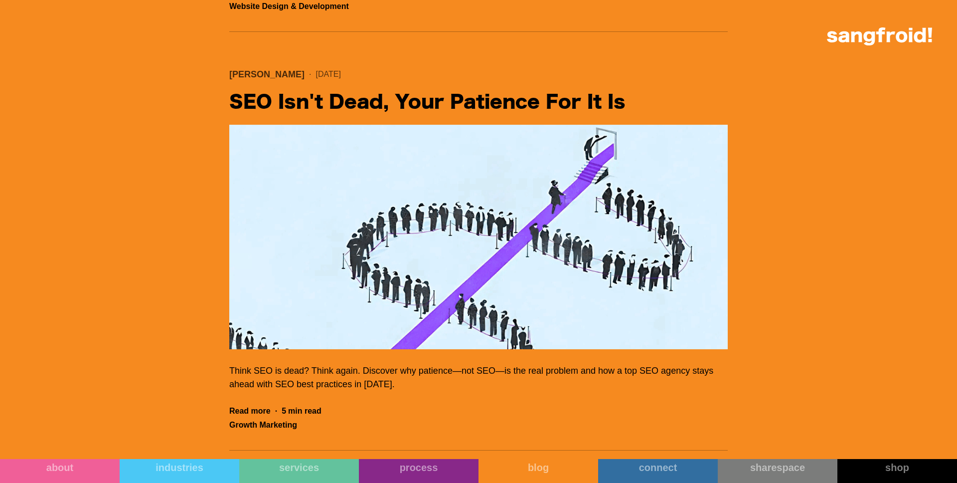
click at [371, 314] on img "Filter 5" at bounding box center [478, 237] width 499 height 224
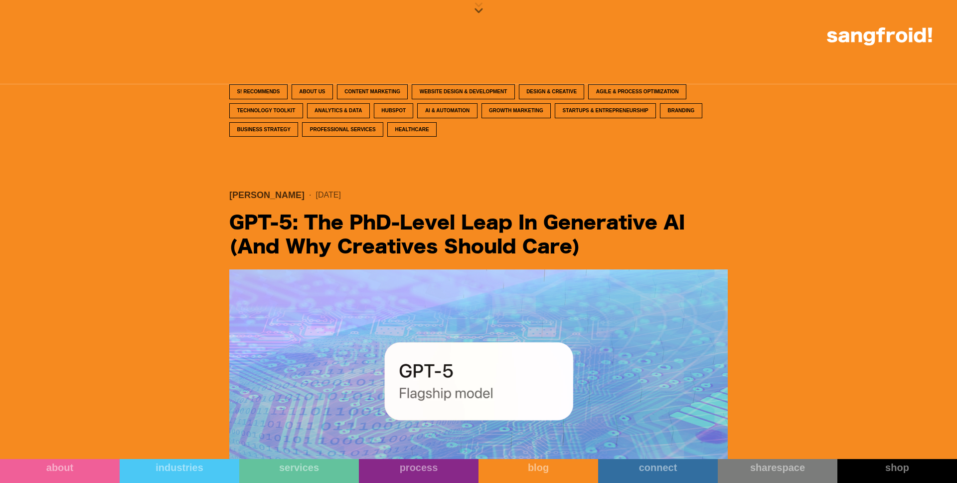
scroll to position [428, 0]
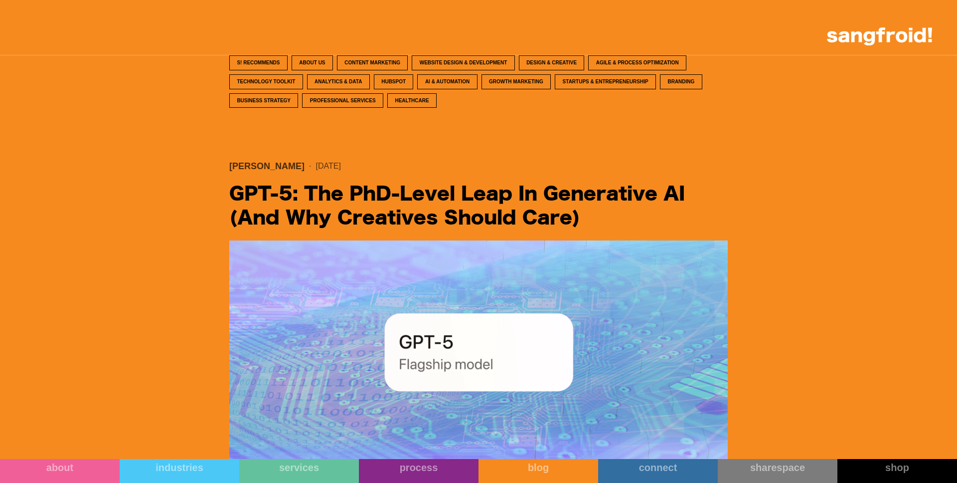
click at [400, 61] on div "Content Marketing" at bounding box center [373, 62] width 56 height 7
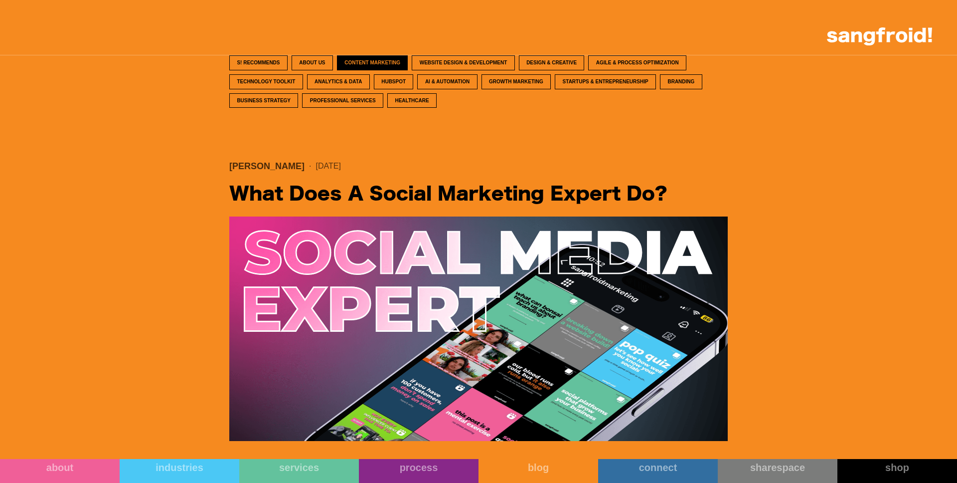
click at [373, 267] on img "Filter 5" at bounding box center [478, 328] width 499 height 224
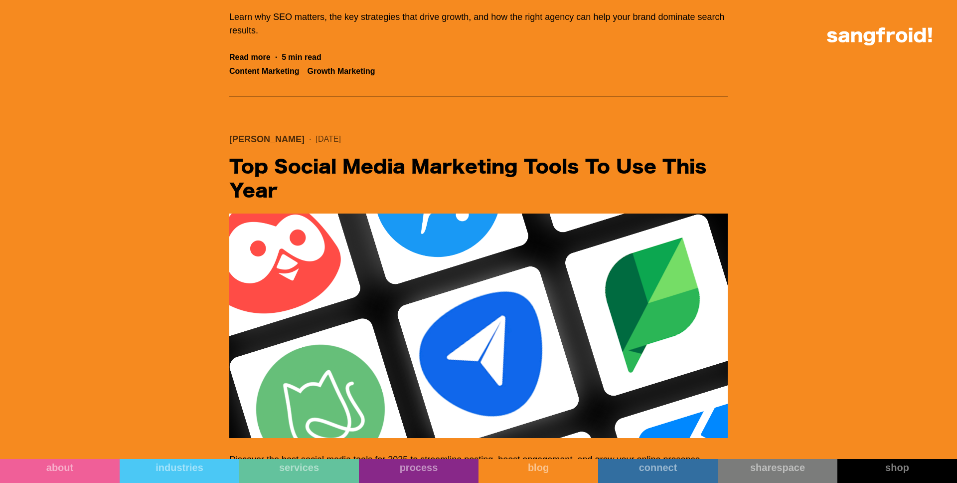
scroll to position [2197, 0]
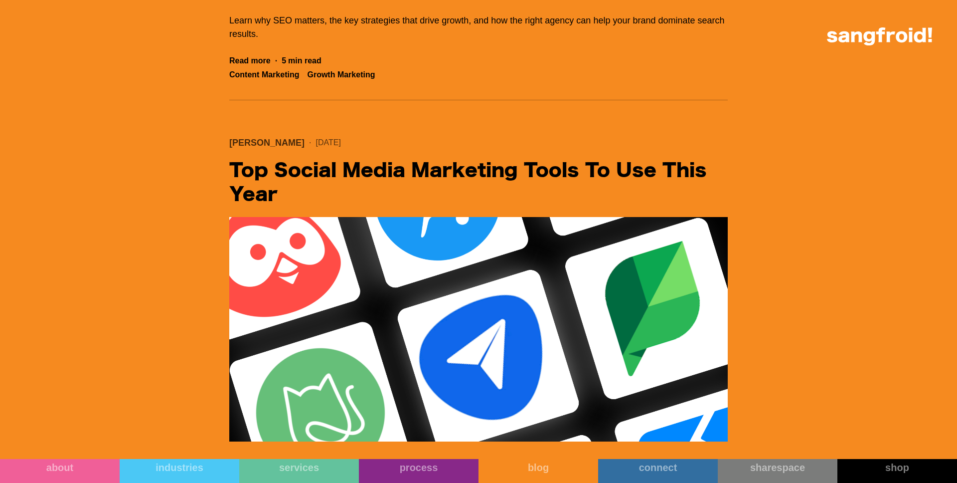
click at [360, 254] on img "Filter 5" at bounding box center [478, 329] width 499 height 224
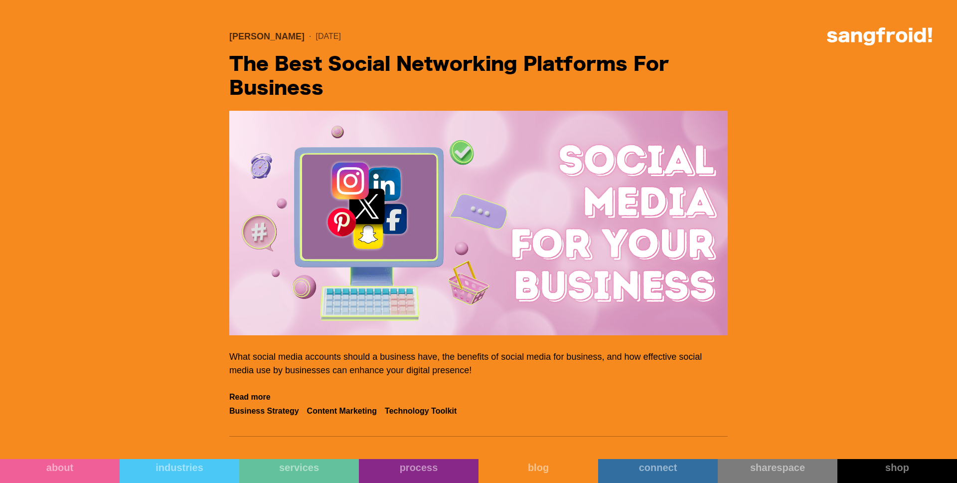
scroll to position [3612, 0]
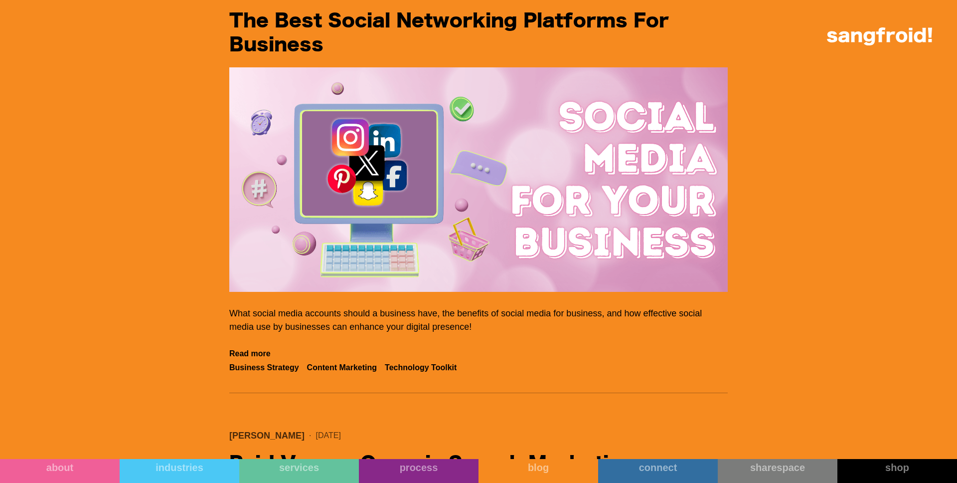
click at [544, 104] on img "Filter 5" at bounding box center [478, 179] width 499 height 224
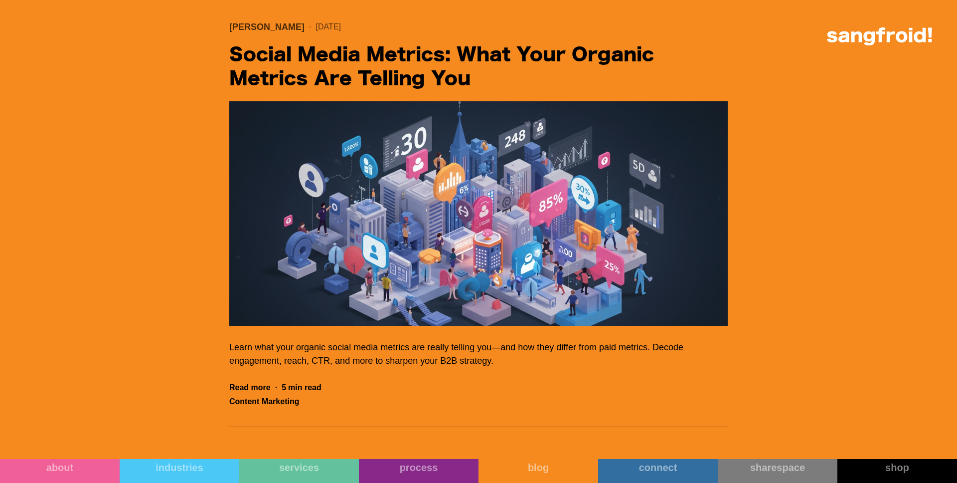
scroll to position [5834, 0]
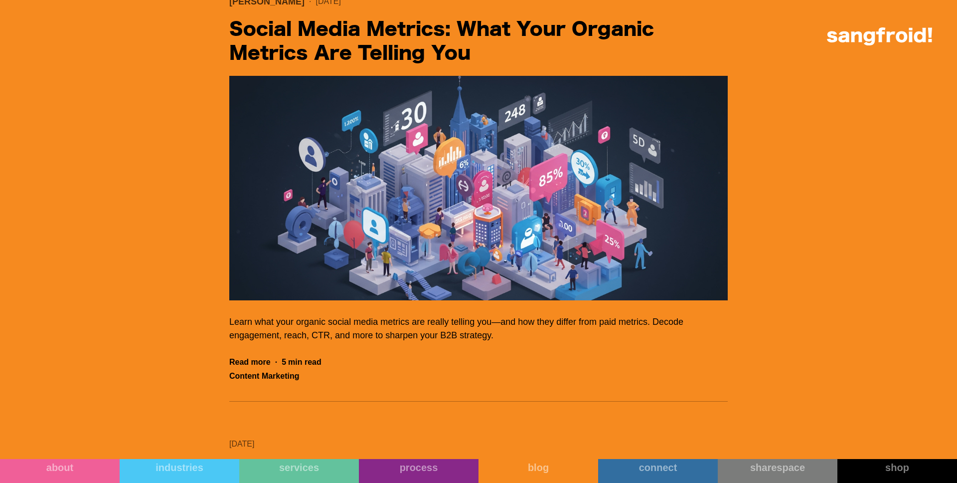
click at [380, 188] on img "Filter 5" at bounding box center [478, 188] width 499 height 224
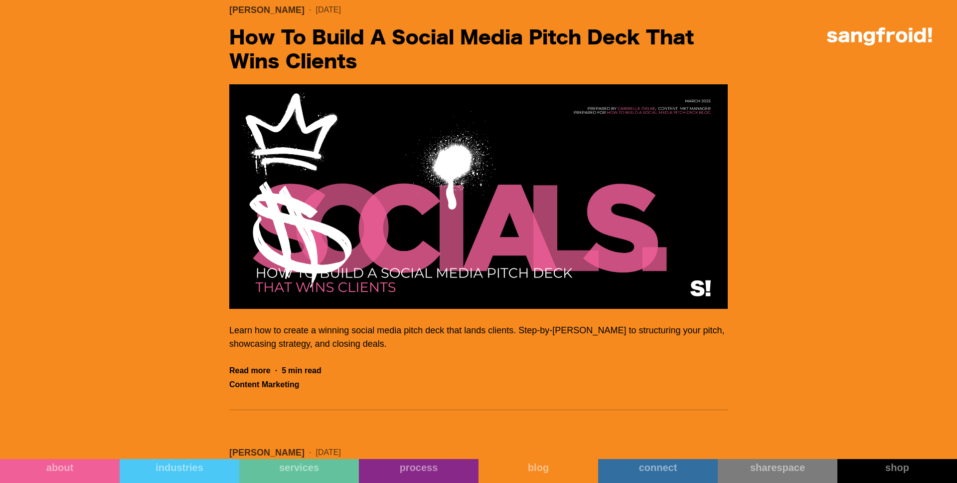
scroll to position [8095, 0]
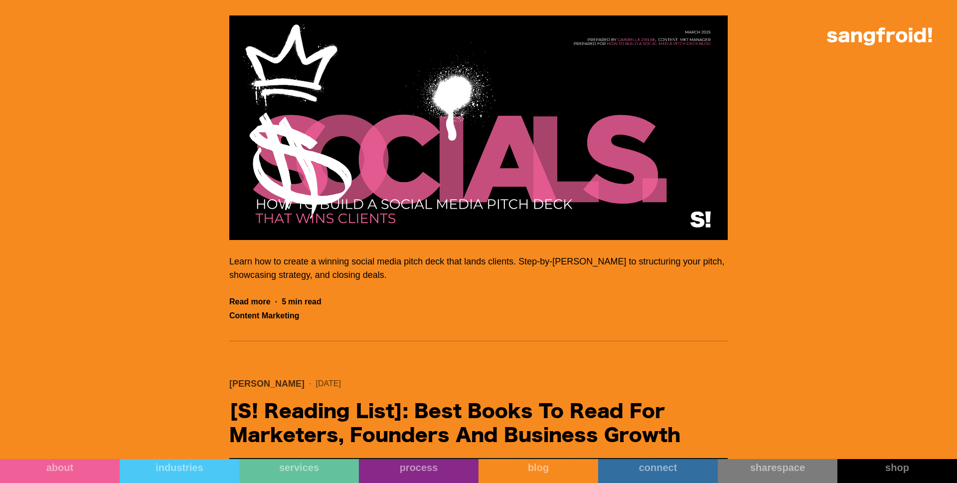
click at [446, 100] on img "Filter 5" at bounding box center [478, 127] width 499 height 224
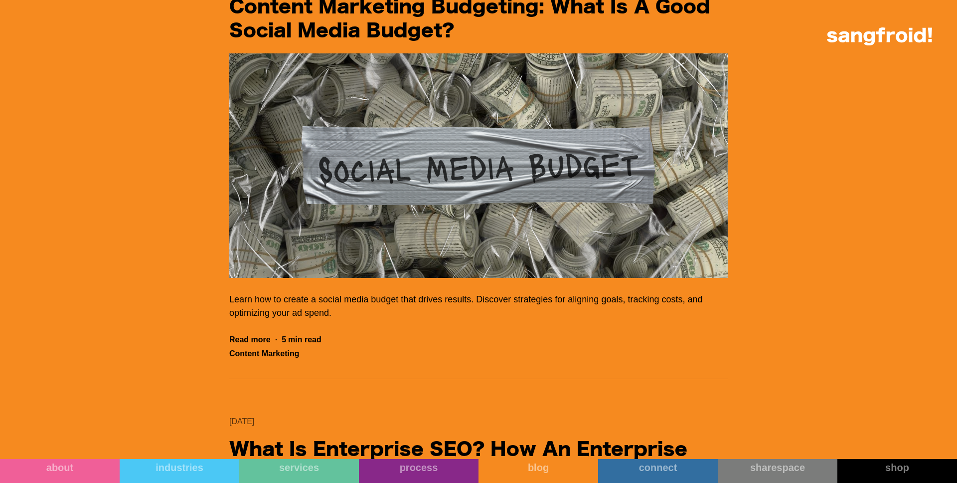
scroll to position [10245, 0]
click at [465, 138] on img "Filter 5" at bounding box center [478, 166] width 499 height 224
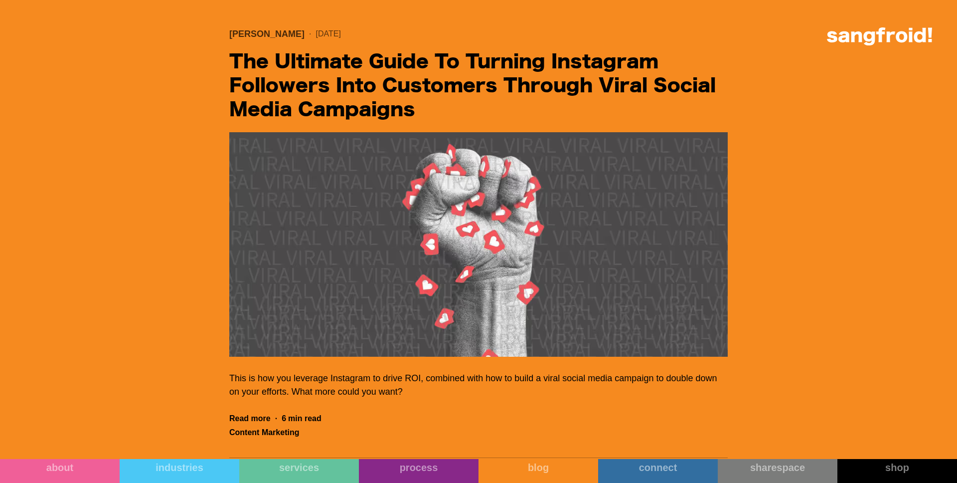
scroll to position [16332, 0]
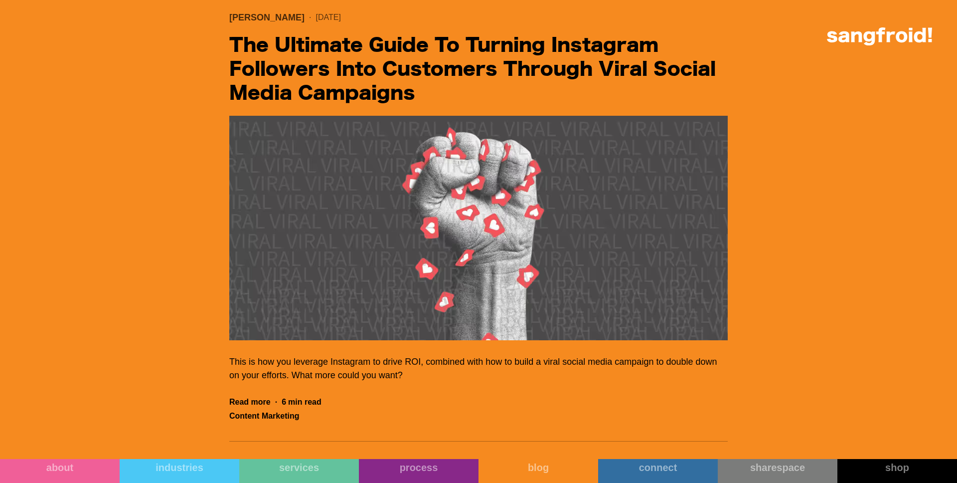
click at [306, 327] on img "Filter 5" at bounding box center [478, 228] width 499 height 224
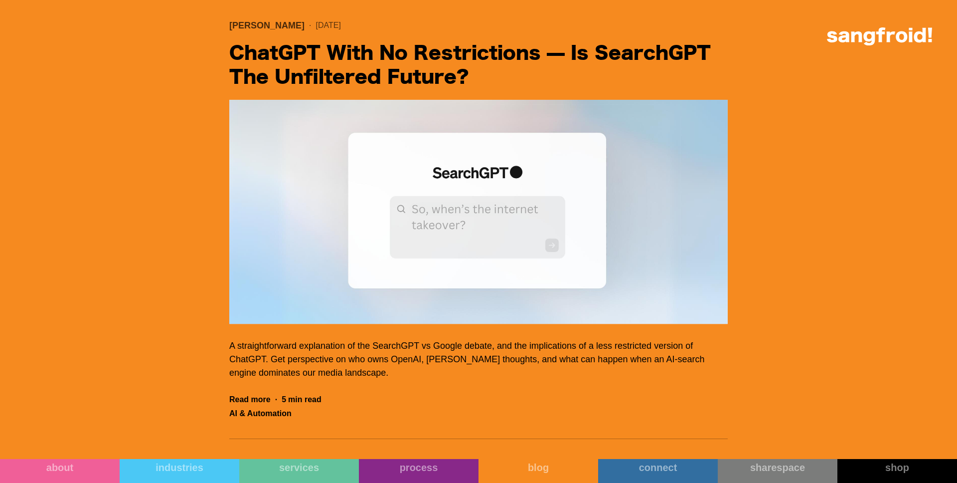
scroll to position [16872, 0]
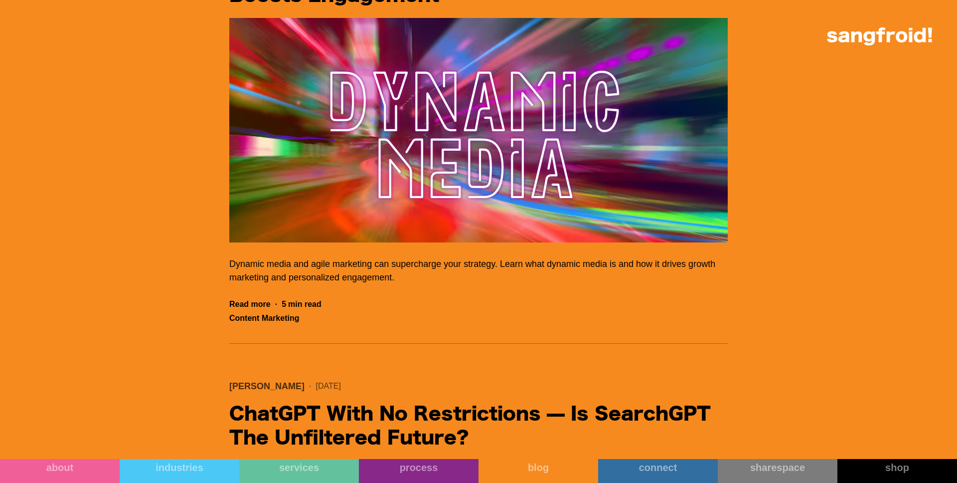
click at [319, 242] on img "Filter 5" at bounding box center [478, 130] width 499 height 224
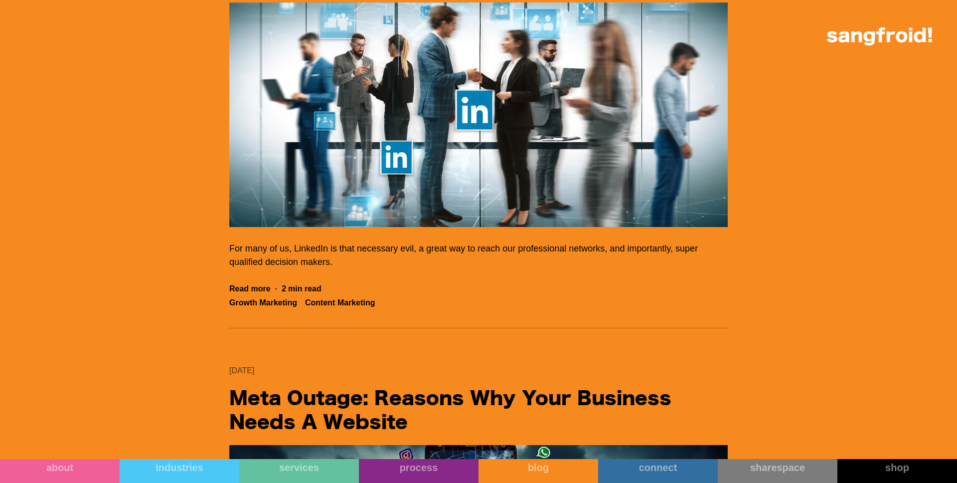
scroll to position [19071, 0]
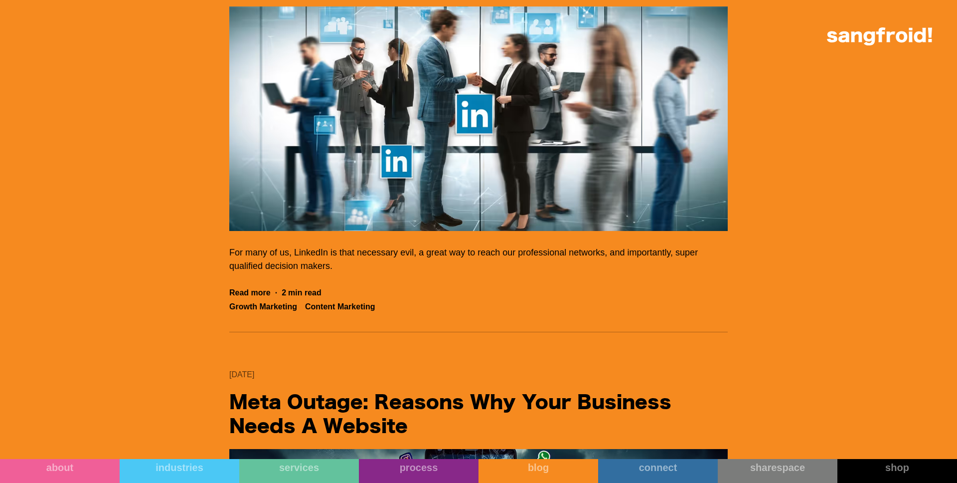
click at [501, 156] on img "Filter 5" at bounding box center [478, 118] width 499 height 224
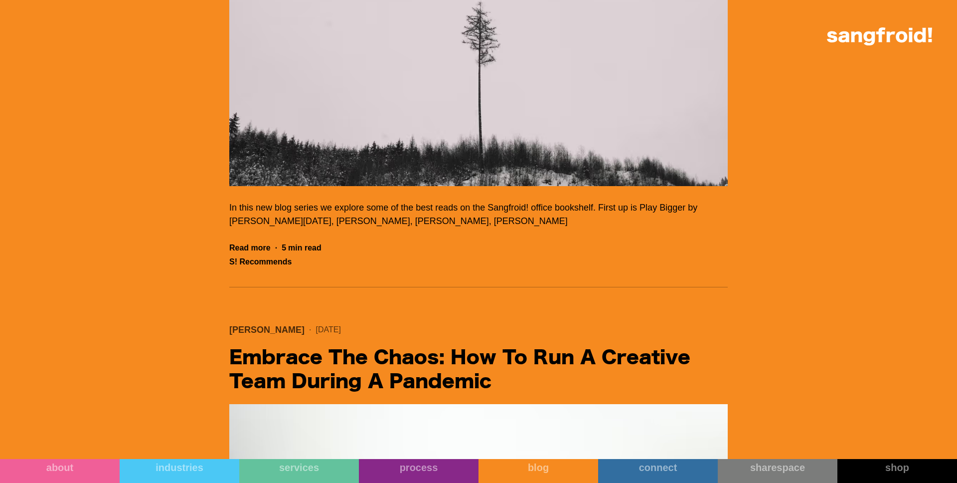
scroll to position [28510, 0]
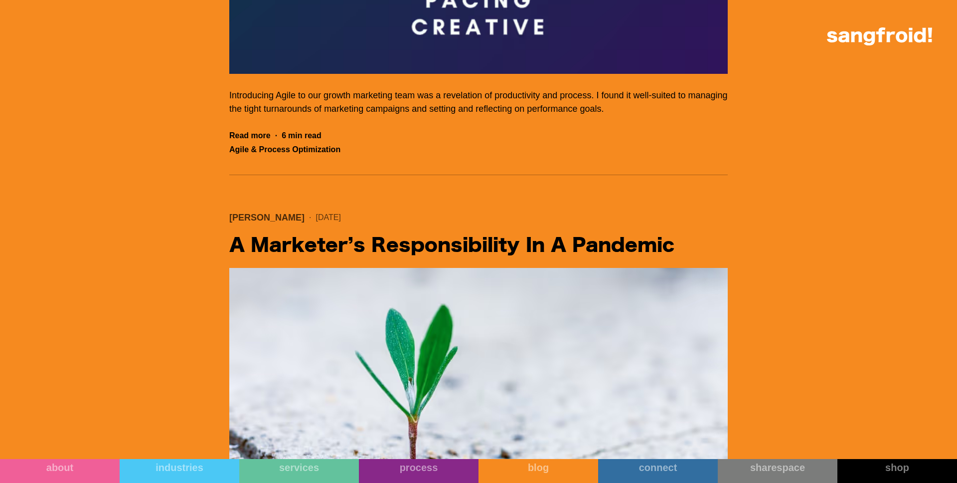
scroll to position [35538, 0]
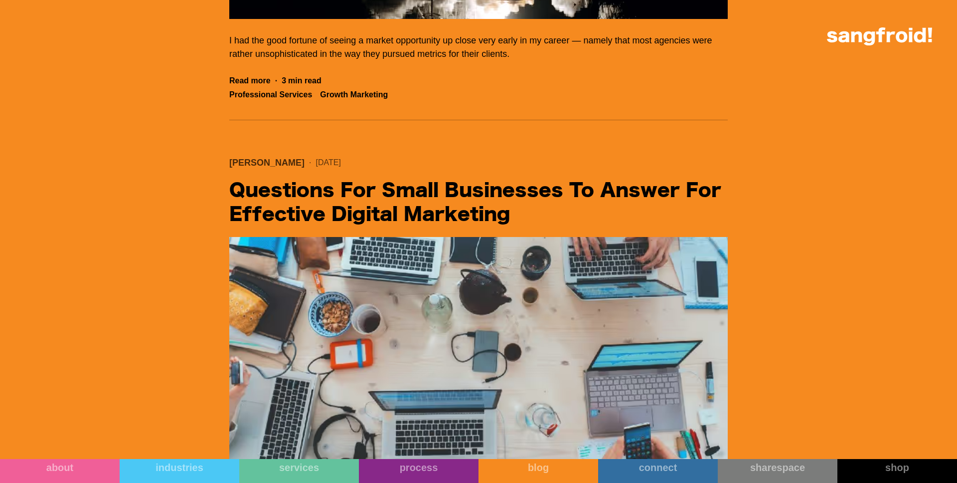
scroll to position [34232, 0]
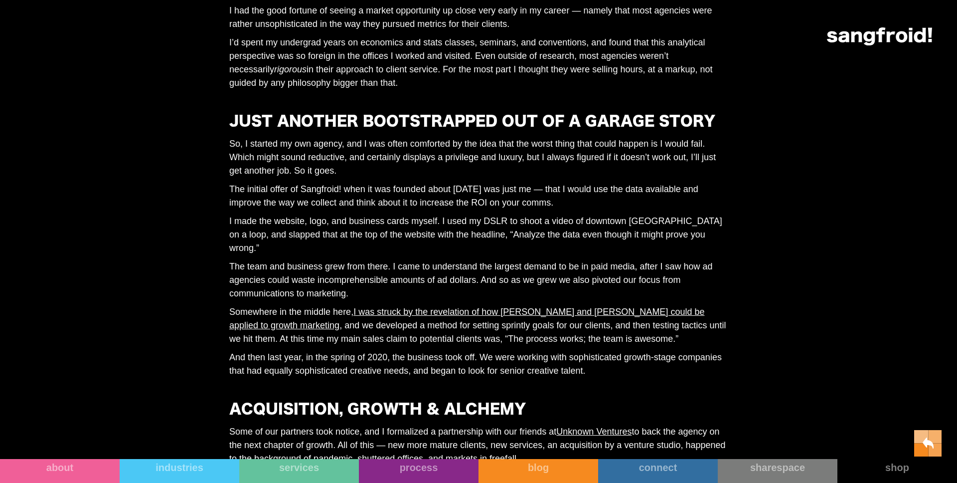
scroll to position [467, 0]
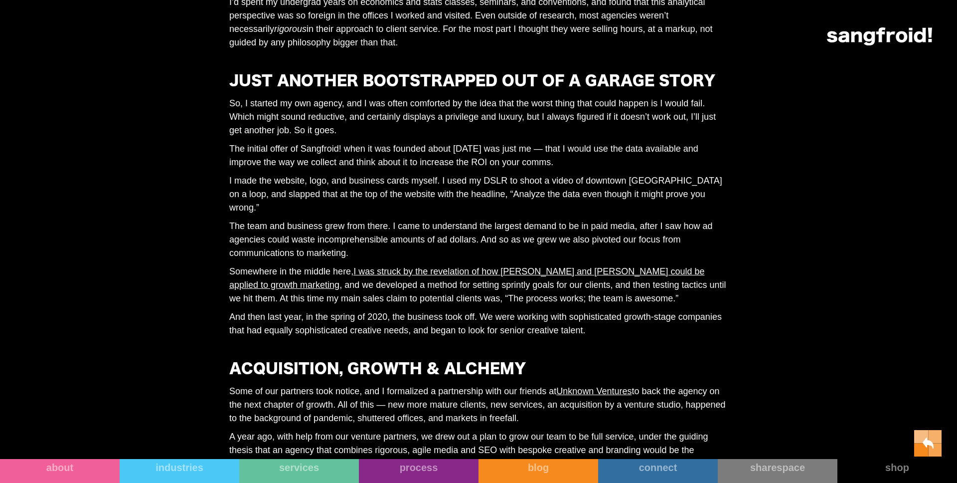
click at [533, 140] on main "I had the good fortune of seeing a market opportunity up close very early in my…" at bounding box center [478, 327] width 499 height 727
click at [644, 169] on main "I had the good fortune of seeing a market opportunity up close very early in my…" at bounding box center [478, 327] width 499 height 727
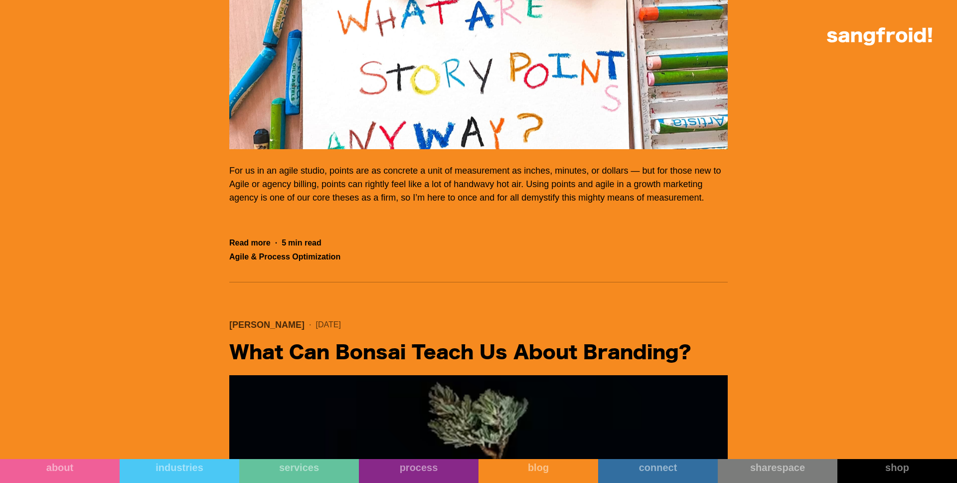
scroll to position [31854, 0]
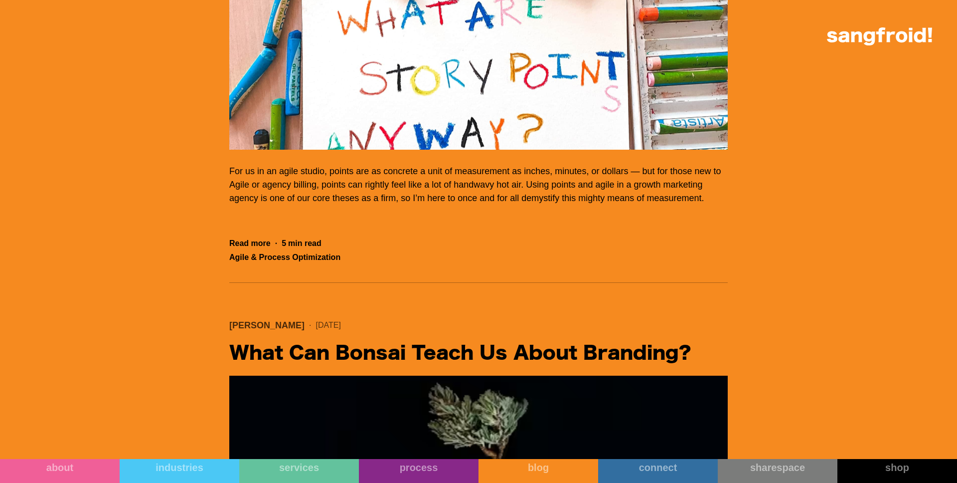
click at [362, 150] on img "Filter 5" at bounding box center [478, 37] width 499 height 224
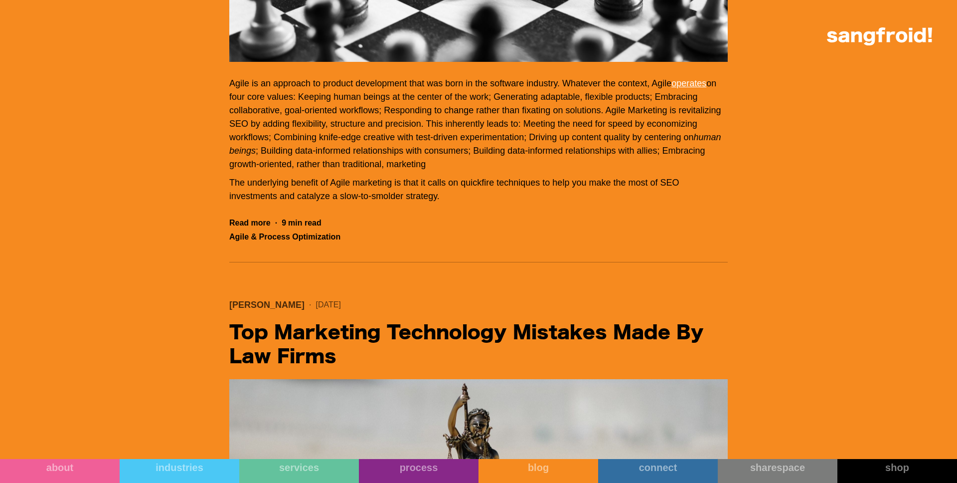
scroll to position [26535, 0]
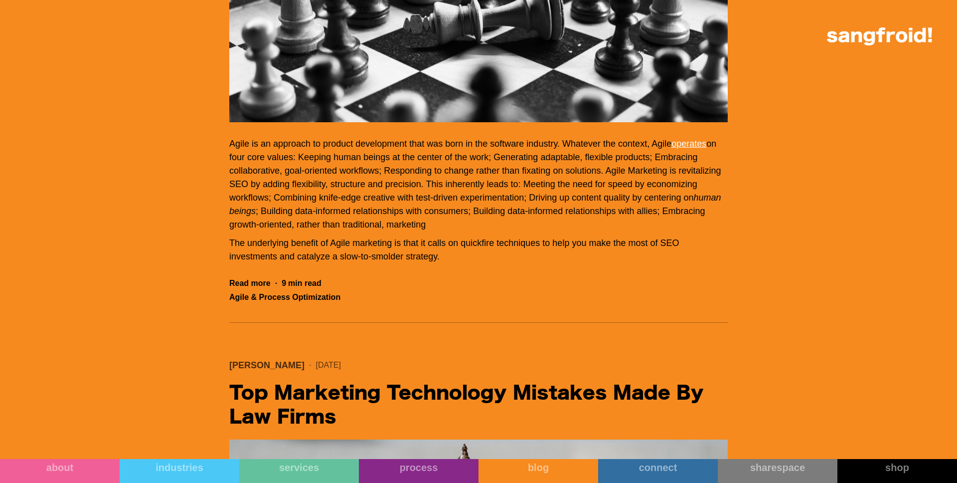
click at [492, 122] on img "Filter 5" at bounding box center [478, 10] width 499 height 224
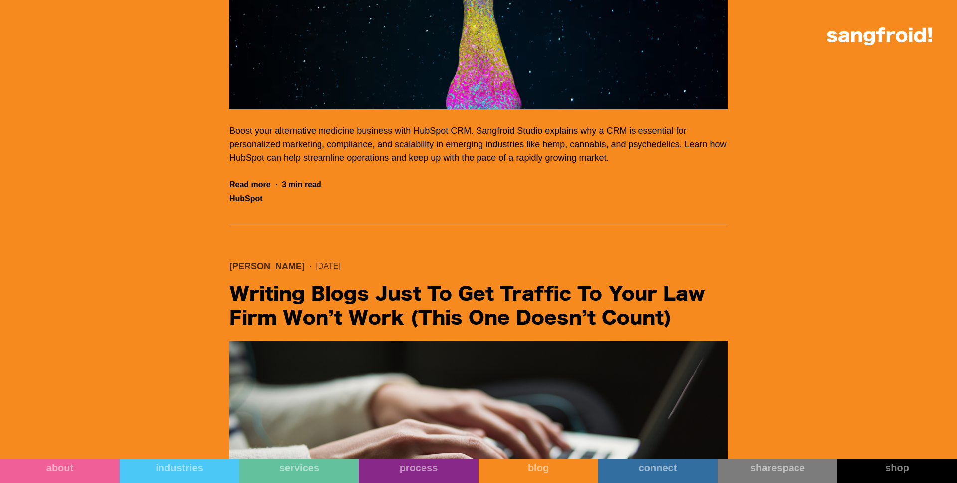
scroll to position [24695, 0]
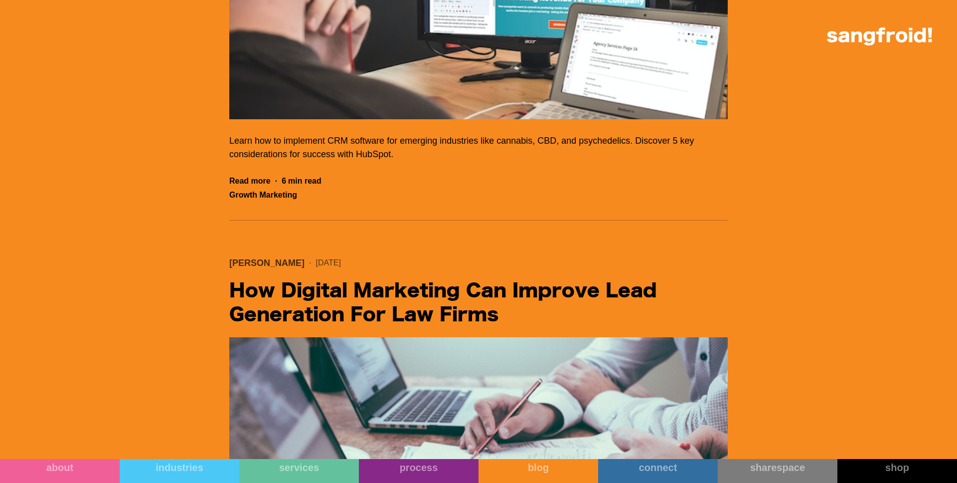
scroll to position [23781, 0]
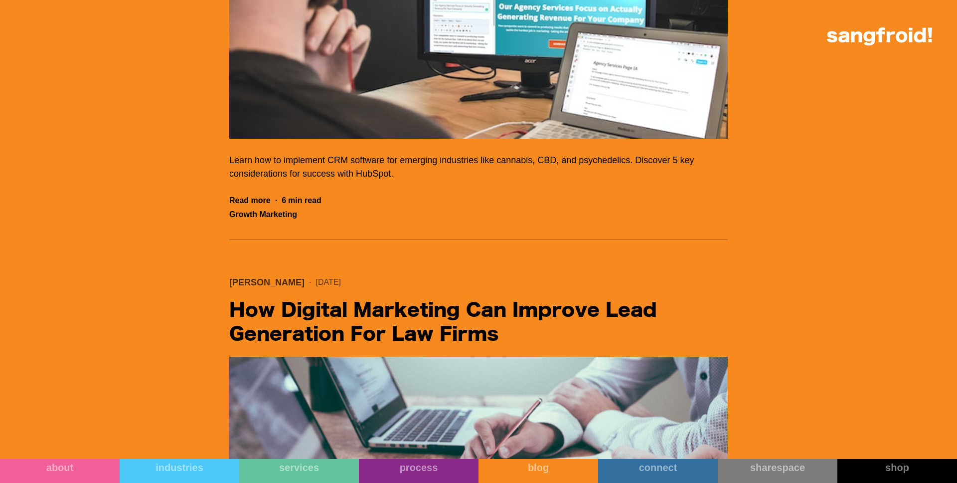
click at [476, 139] on img "Filter 5" at bounding box center [478, 26] width 499 height 224
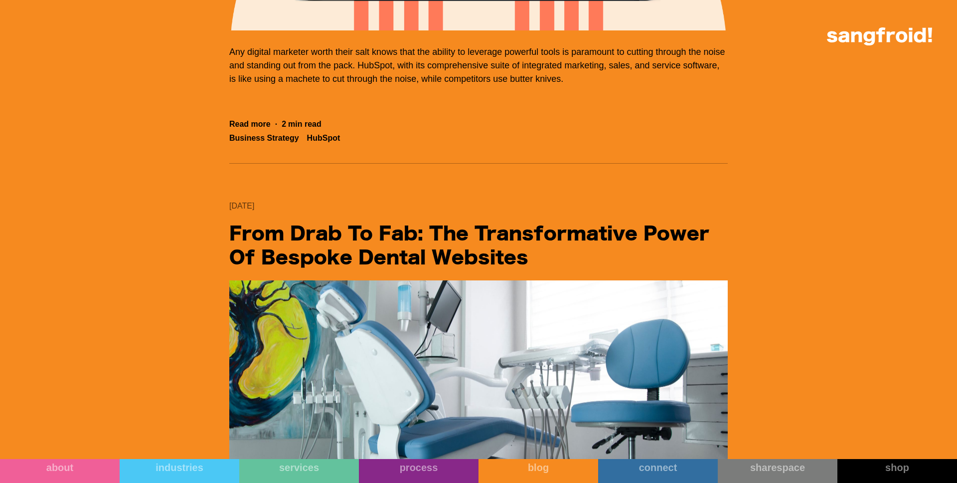
scroll to position [22287, 0]
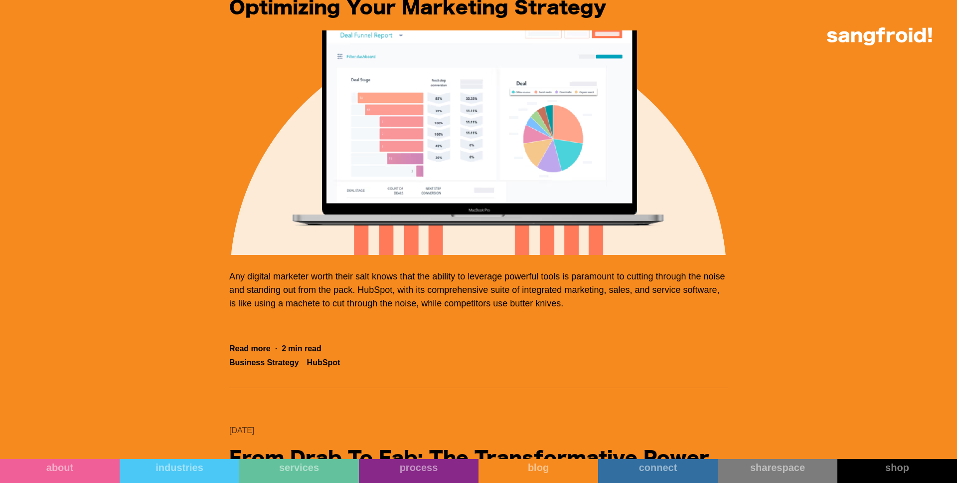
click at [545, 255] on img "Filter 5" at bounding box center [478, 142] width 499 height 224
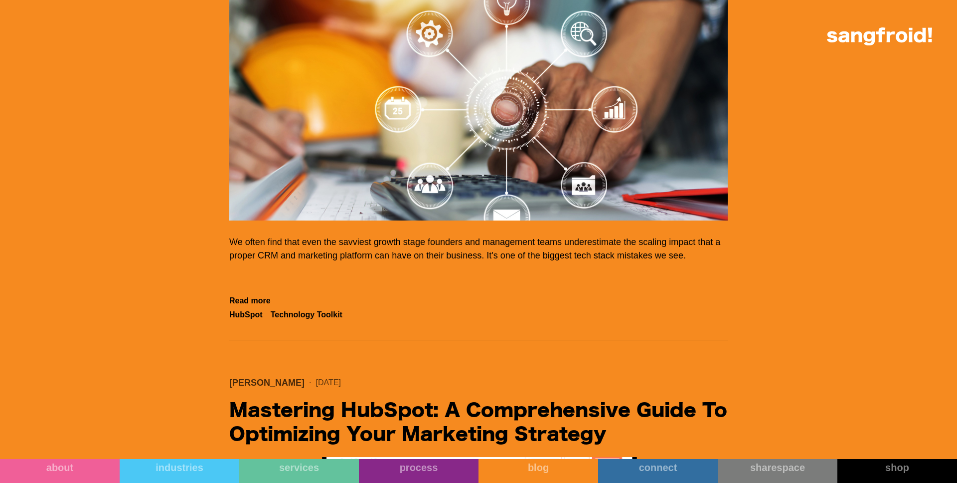
scroll to position [21825, 0]
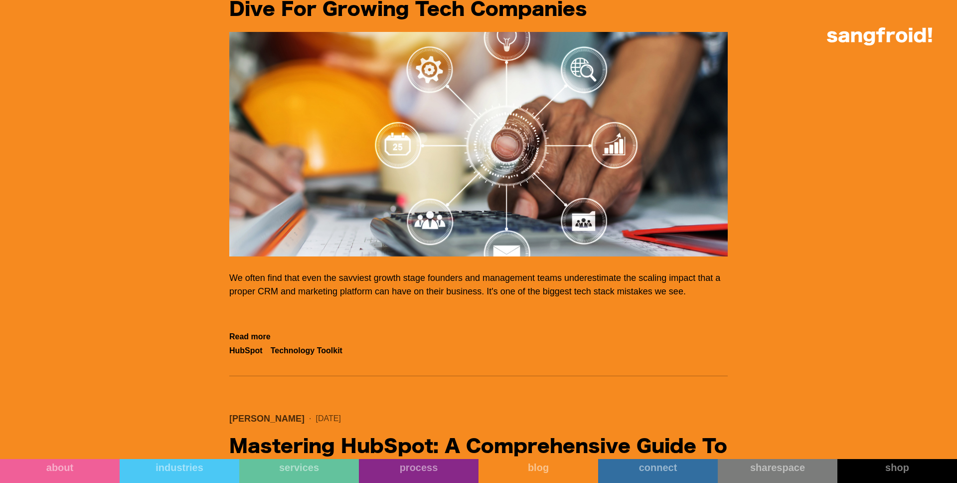
click at [504, 256] on img "Filter 5" at bounding box center [478, 144] width 499 height 224
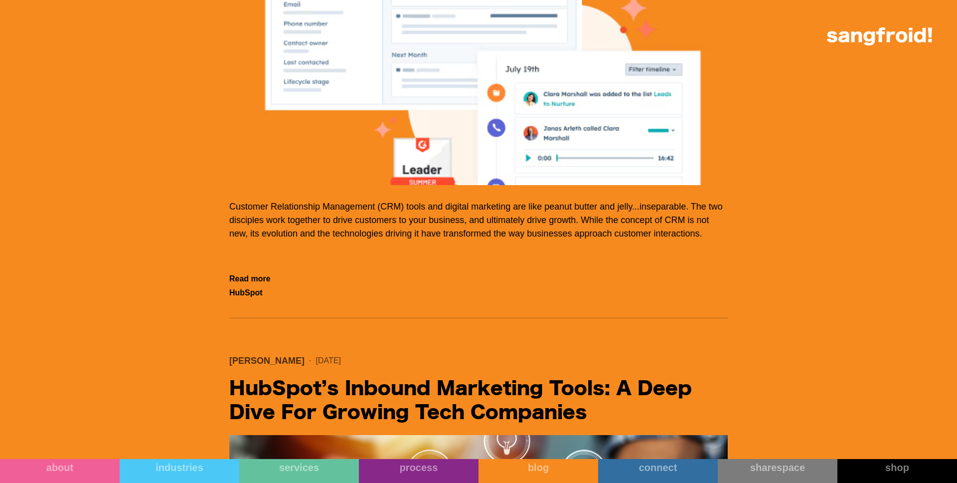
scroll to position [21221, 0]
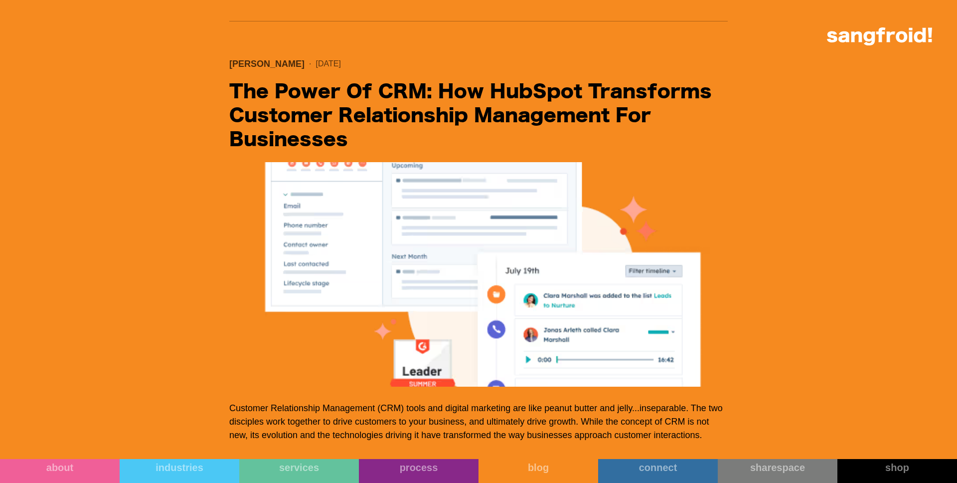
click at [474, 341] on img "Filter 5" at bounding box center [478, 274] width 499 height 224
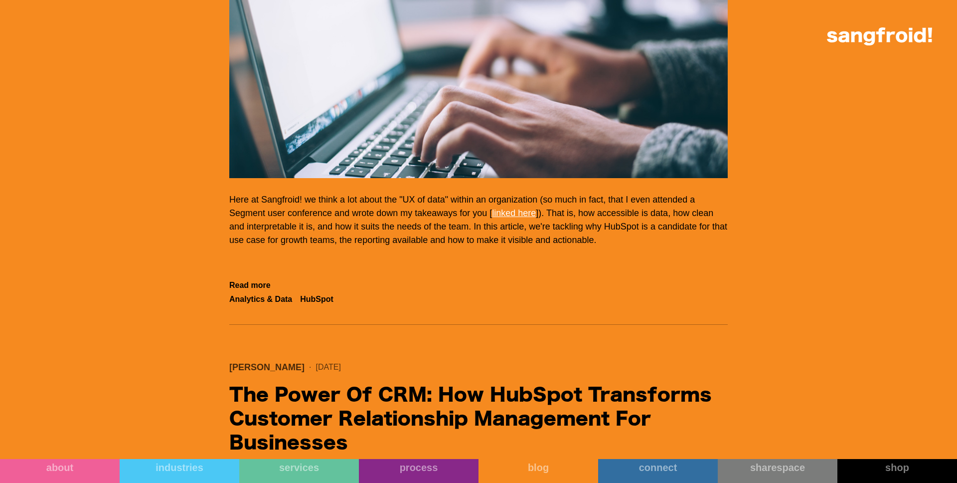
scroll to position [20791, 0]
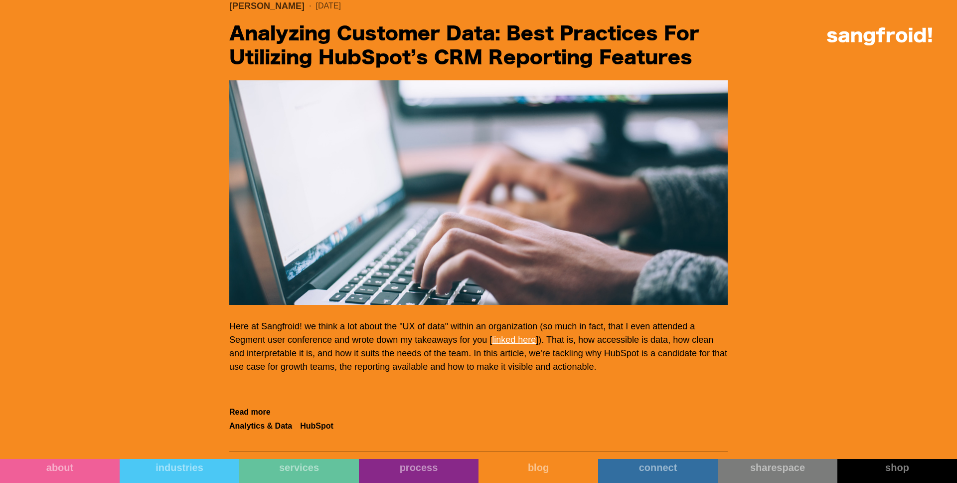
click at [488, 223] on img "Filter 5" at bounding box center [478, 192] width 499 height 224
